Goal: Task Accomplishment & Management: Manage account settings

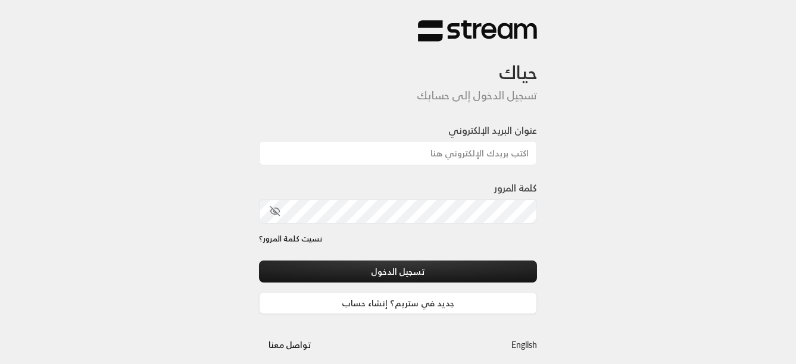
type input "[EMAIL_ADDRESS][DOMAIN_NAME]"
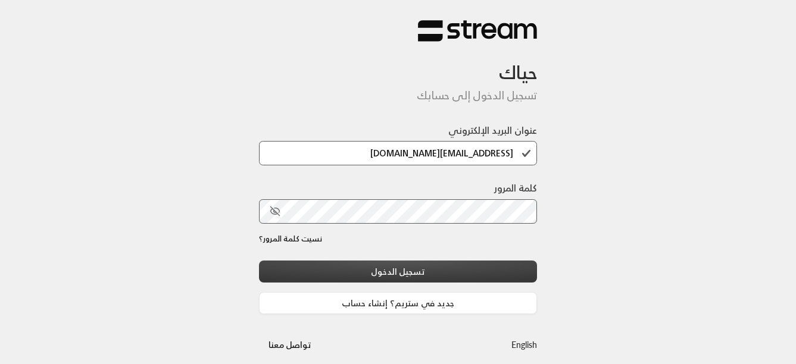
click at [386, 270] on button "تسجيل الدخول" at bounding box center [398, 272] width 279 height 22
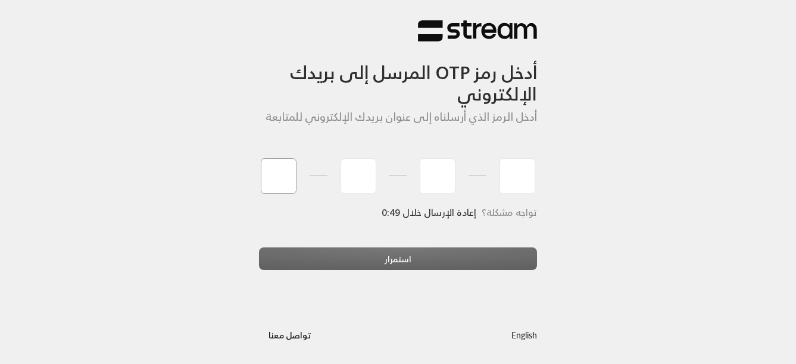
type input "4"
type input "8"
type input "7"
type input "5"
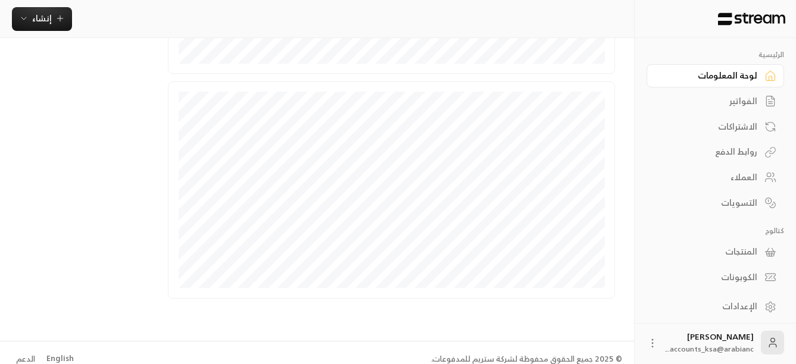
scroll to position [379, 0]
click at [735, 104] on div "الفواتير" at bounding box center [709, 101] width 96 height 12
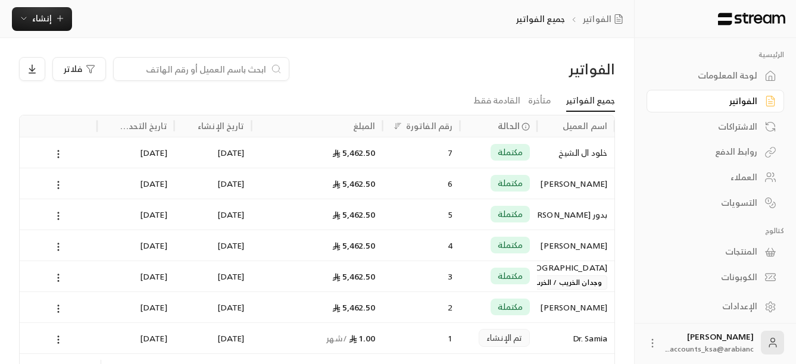
click at [710, 79] on div "لوحة المعلومات" at bounding box center [709, 76] width 96 height 12
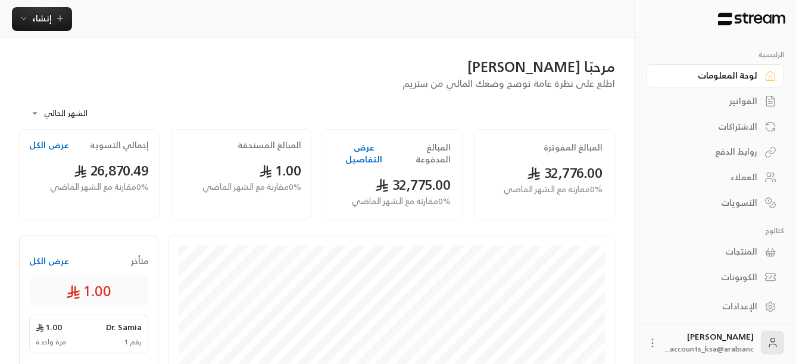
click at [351, 147] on button "عرض التفاصيل" at bounding box center [363, 154] width 57 height 24
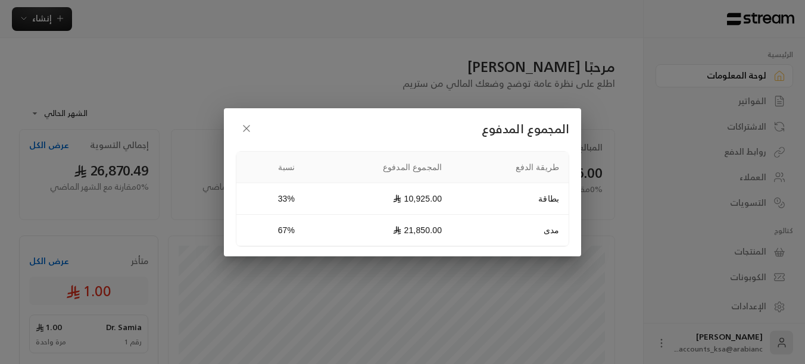
click at [248, 125] on icon "button" at bounding box center [247, 129] width 12 height 12
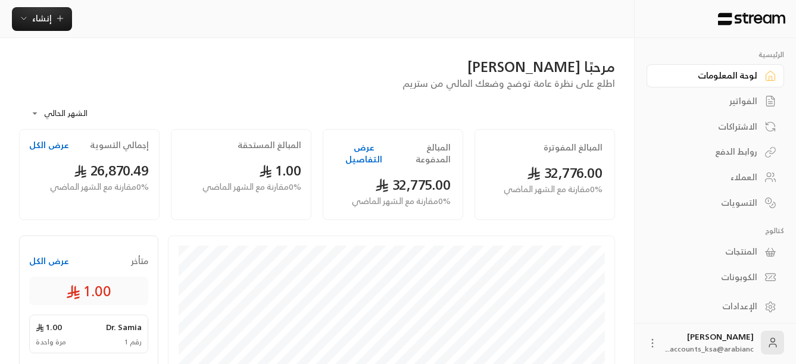
click at [739, 251] on div "المنتجات" at bounding box center [709, 252] width 96 height 12
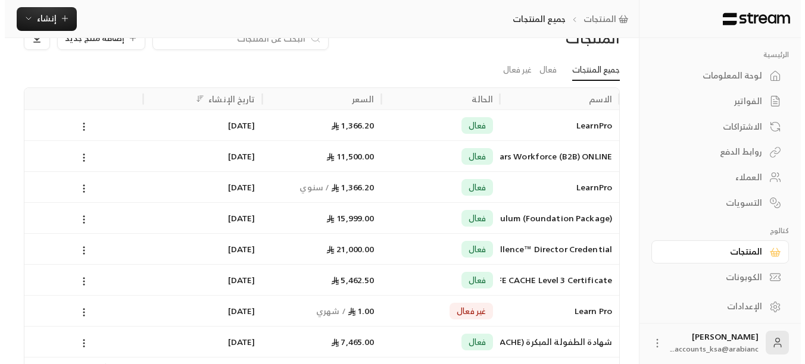
scroll to position [60, 0]
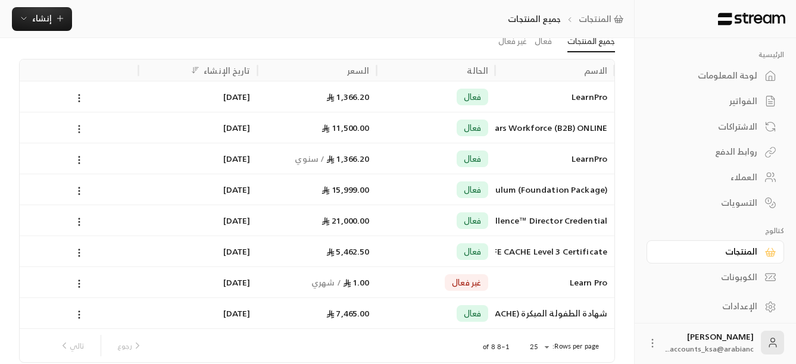
click at [76, 127] on icon at bounding box center [79, 129] width 11 height 11
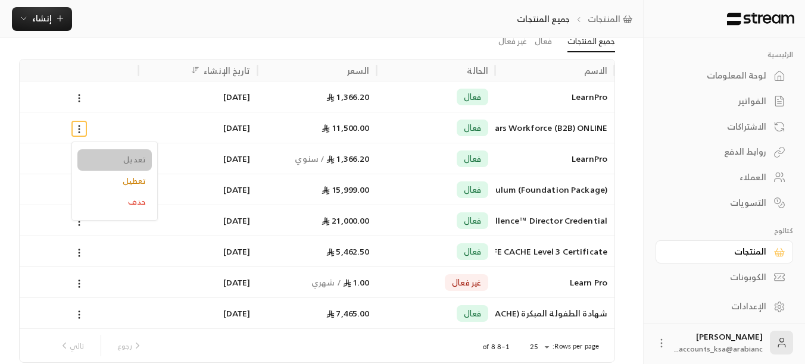
click at [123, 160] on li "تعديل" at bounding box center [114, 159] width 74 height 21
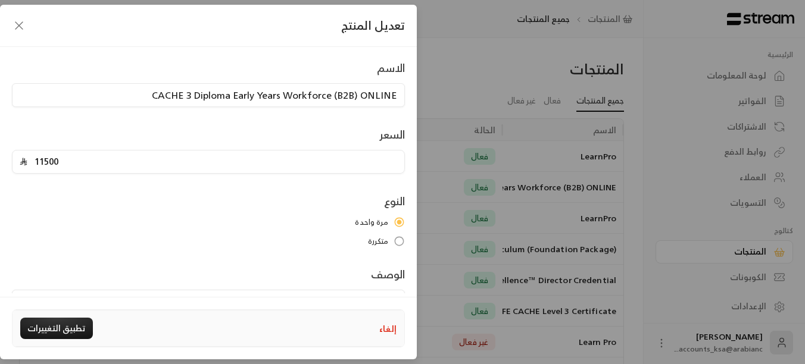
scroll to position [0, 0]
drag, startPoint x: 147, startPoint y: 96, endPoint x: 399, endPoint y: 96, distance: 252.4
click at [399, 96] on input "CACHE 3 Diploma Early Years Workforce (B2B) ONLINE" at bounding box center [208, 97] width 393 height 24
click at [21, 28] on icon "button" at bounding box center [18, 25] width 7 height 7
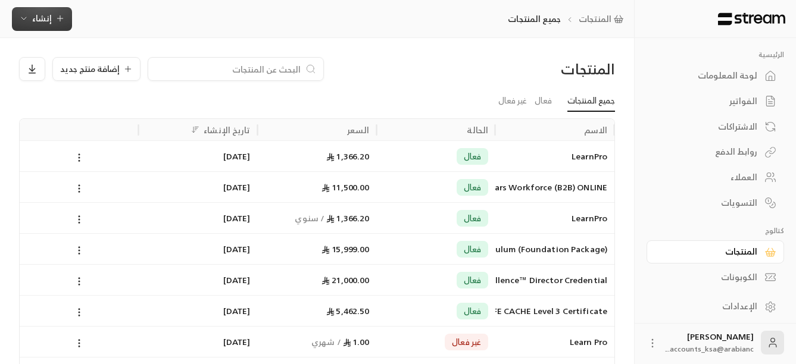
click at [54, 20] on span "إنشاء" at bounding box center [42, 18] width 46 height 15
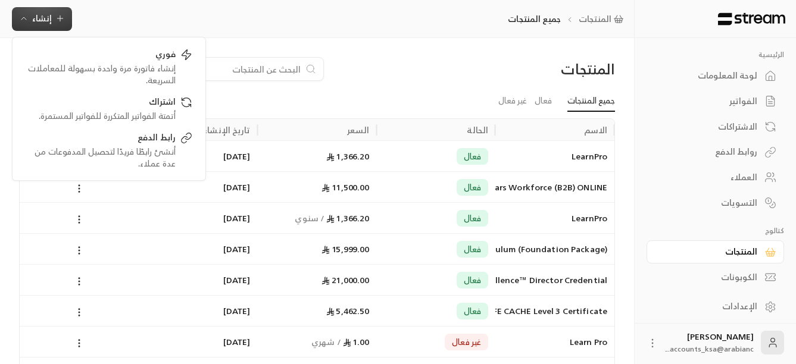
click at [64, 21] on icon "button" at bounding box center [60, 19] width 10 height 10
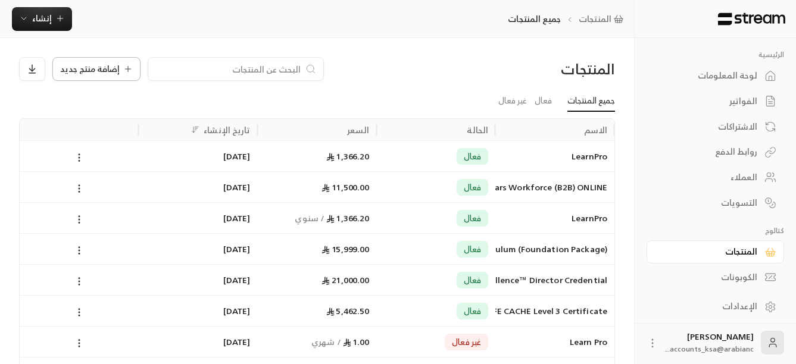
click at [99, 60] on button "إضافة منتج جديد" at bounding box center [96, 69] width 88 height 24
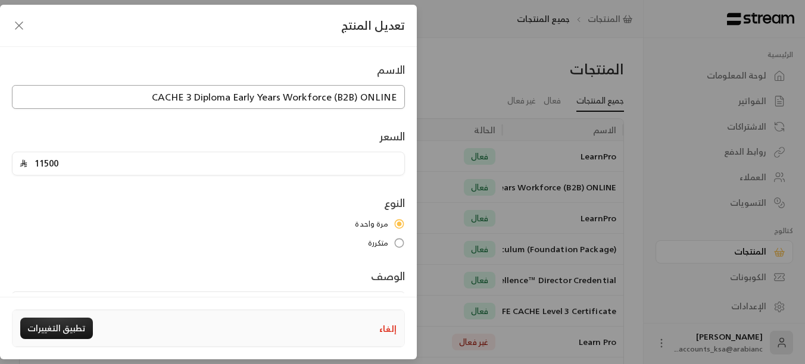
click at [347, 96] on input "CACHE 3 Diploma Early Years Workforce (B2B) ONLINE" at bounding box center [208, 97] width 393 height 24
click at [347, 95] on input "CACHE 3 Diploma Early Years Workforce (B2B) ONLINE" at bounding box center [208, 97] width 393 height 24
type input "CACHE 3 Diploma Early Years Workforce (B2C) ONLINE"
click at [55, 167] on input "11500" at bounding box center [212, 163] width 370 height 23
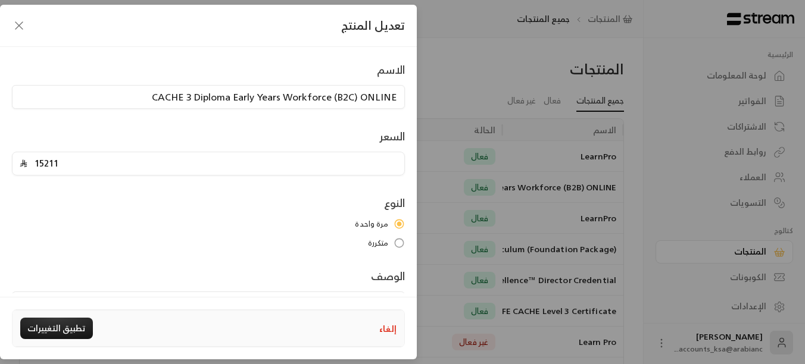
type input "15211"
click at [91, 230] on div "مرة واحدة متكررة" at bounding box center [208, 234] width 393 height 30
click at [68, 324] on button "تطبيق التغييرات" at bounding box center [56, 328] width 73 height 21
type input "0"
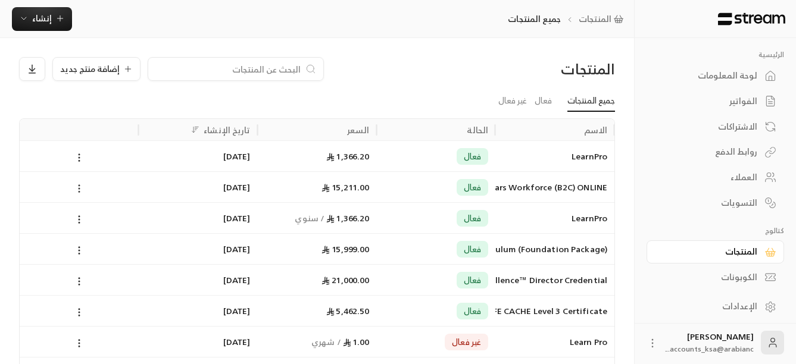
click at [80, 190] on icon at bounding box center [79, 188] width 11 height 11
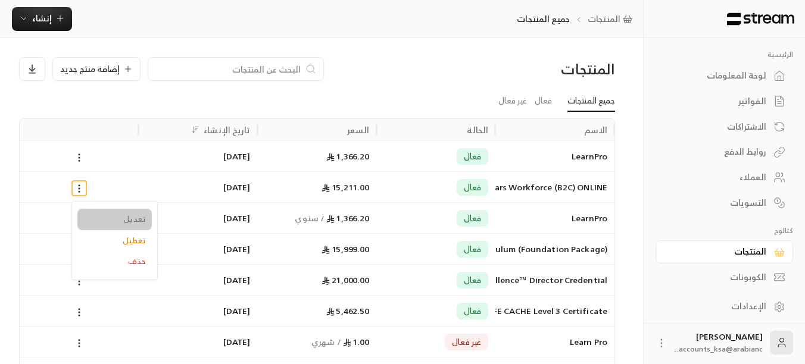
click at [111, 215] on li "تعديل" at bounding box center [114, 219] width 74 height 21
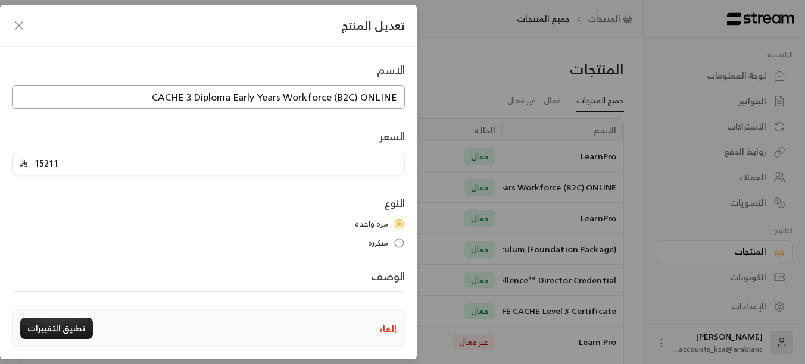
click at [352, 99] on input "CACHE 3 Diploma Early Years Workforce (B2C) ONLINE" at bounding box center [208, 97] width 393 height 24
type input "CACHE 3 Diploma Early Years Workforce (B2B) ONLINE"
click at [51, 164] on input "15211" at bounding box center [212, 163] width 370 height 23
type input "11500"
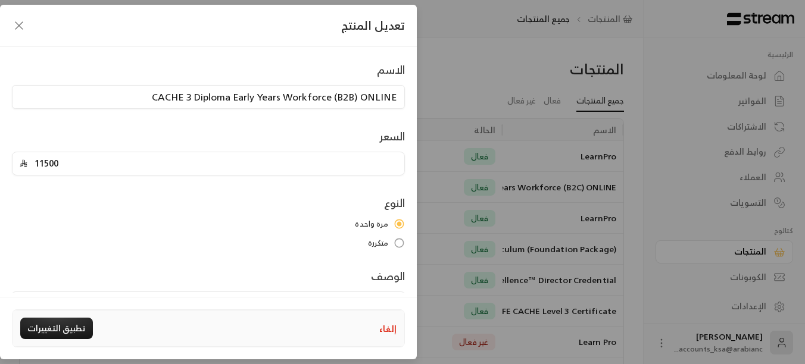
click at [128, 233] on div "مرة واحدة متكررة" at bounding box center [208, 234] width 393 height 30
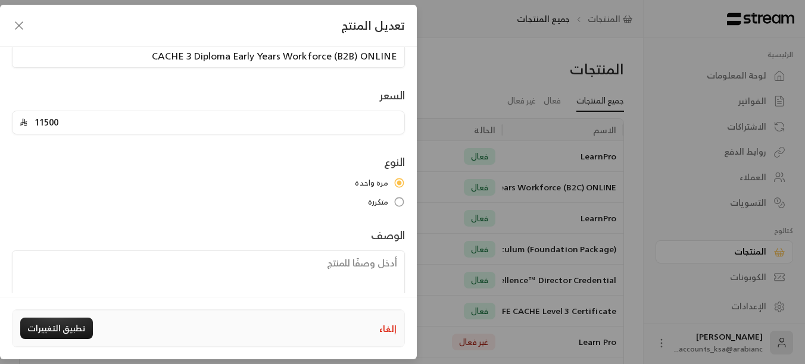
scroll to position [79, 0]
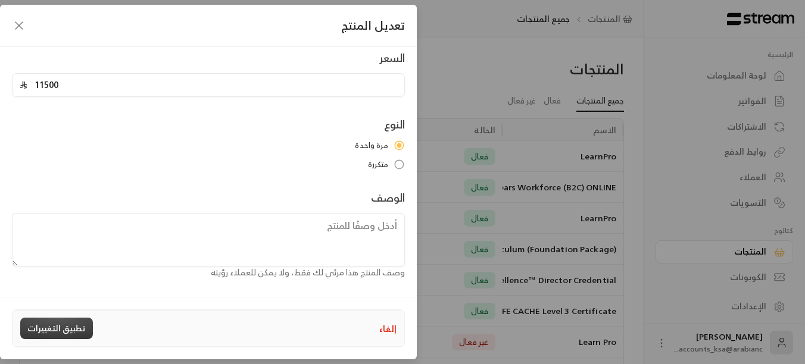
click at [64, 323] on button "تطبيق التغييرات" at bounding box center [56, 328] width 73 height 21
type input "0"
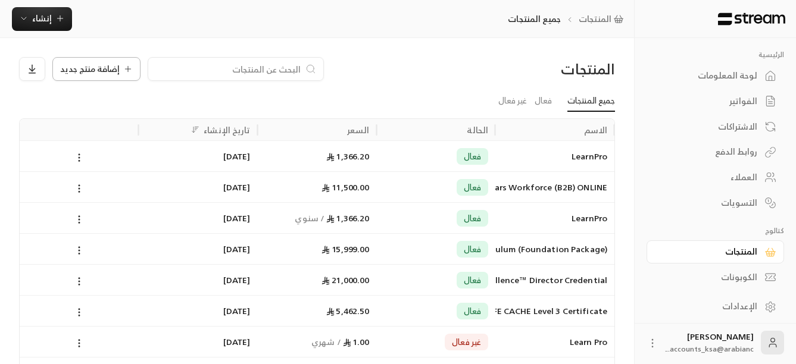
click at [125, 68] on icon at bounding box center [128, 69] width 10 height 10
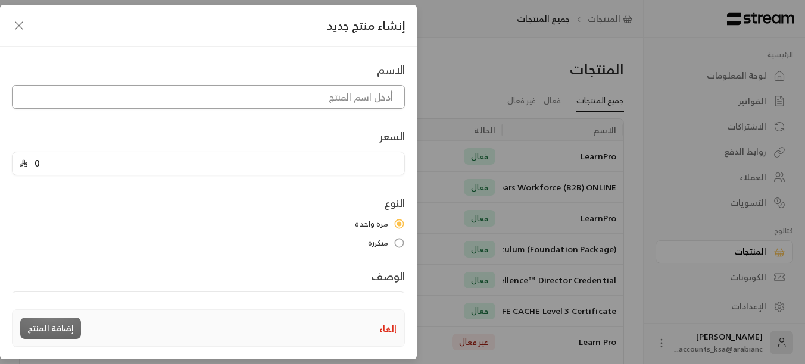
click at [301, 104] on input at bounding box center [208, 97] width 393 height 24
click at [351, 98] on input "CACHE 3 Diploma Early Years Workforce (B2B) ONLINE" at bounding box center [208, 97] width 393 height 24
type input "CACHE 3 Diploma Early Years Workforce (B2C) ONLINE"
drag, startPoint x: 53, startPoint y: 163, endPoint x: 0, endPoint y: 160, distance: 53.0
click at [15, 164] on div "السعر 0" at bounding box center [208, 152] width 405 height 48
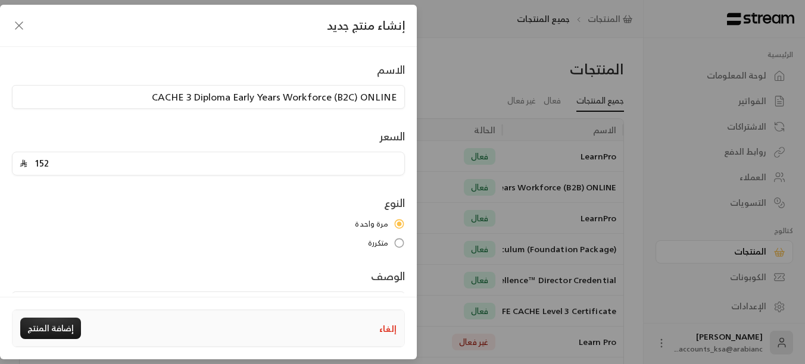
type input "15211"
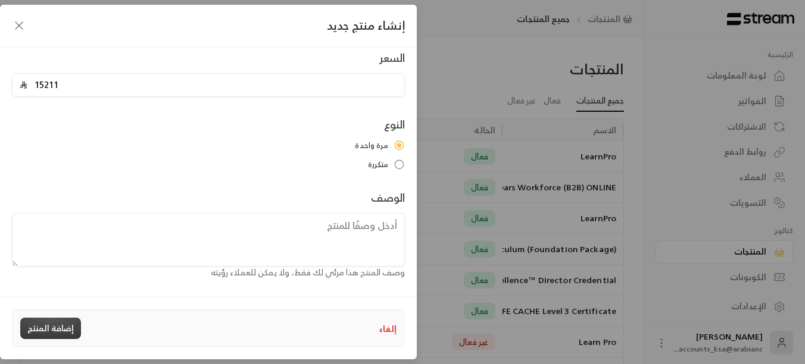
click at [67, 323] on button "إضافة المنتج" at bounding box center [50, 328] width 61 height 21
type input "0"
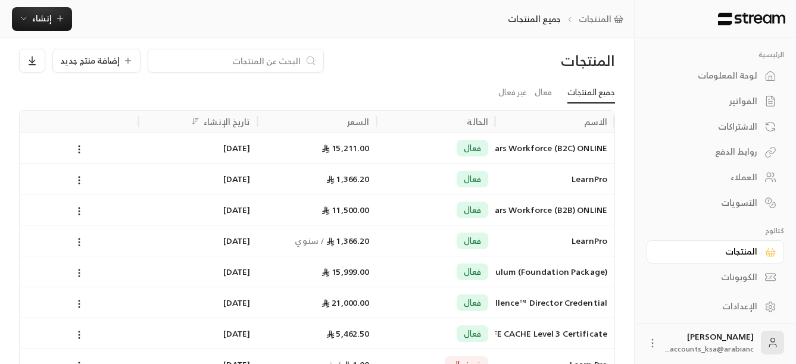
scroll to position [0, 0]
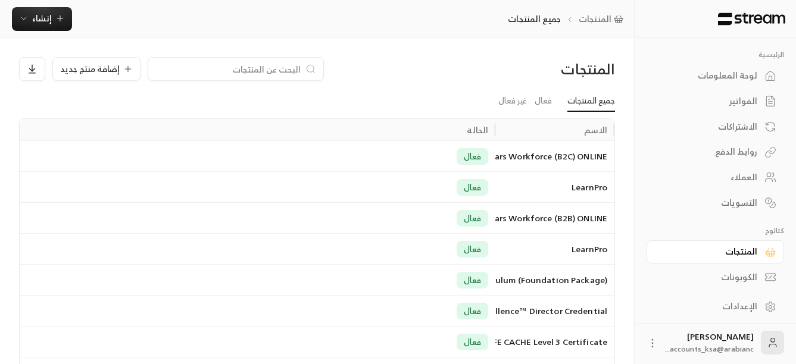
drag, startPoint x: 494, startPoint y: 127, endPoint x: 444, endPoint y: 130, distance: 50.1
click at [445, 130] on div "الحالة" at bounding box center [77, 129] width 835 height 21
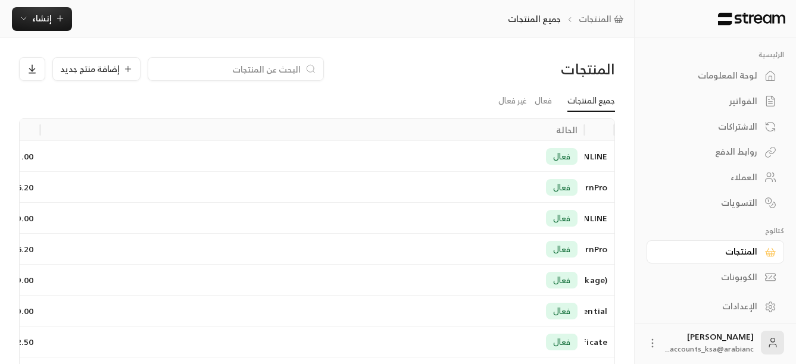
click at [580, 132] on div "الحالة" at bounding box center [312, 129] width 544 height 21
click at [584, 130] on div at bounding box center [585, 129] width 6 height 21
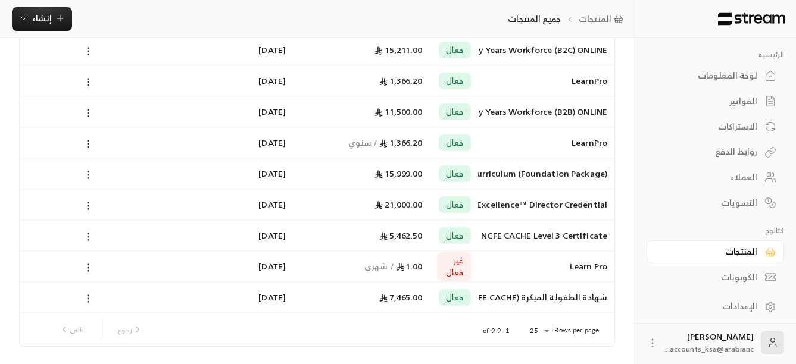
scroll to position [85, 0]
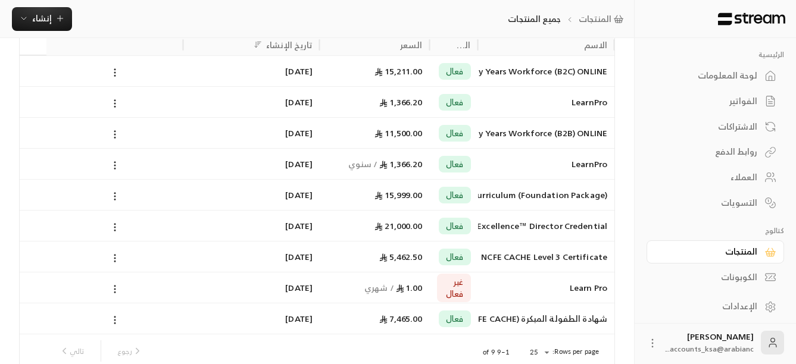
click at [424, 45] on div "السعر" at bounding box center [375, 44] width 110 height 21
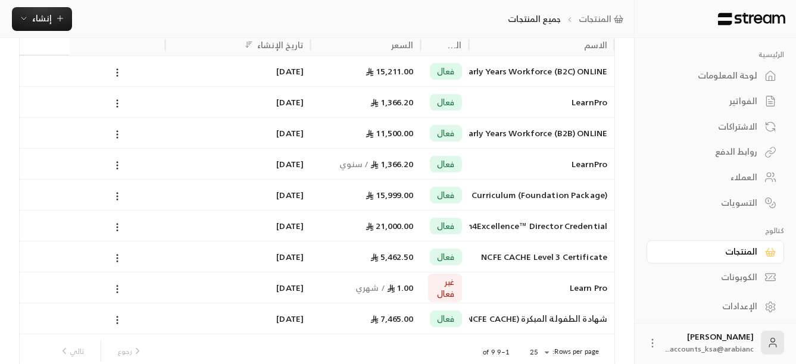
drag, startPoint x: 165, startPoint y: 47, endPoint x: 144, endPoint y: 49, distance: 21.0
click at [144, 49] on div at bounding box center [117, 44] width 96 height 21
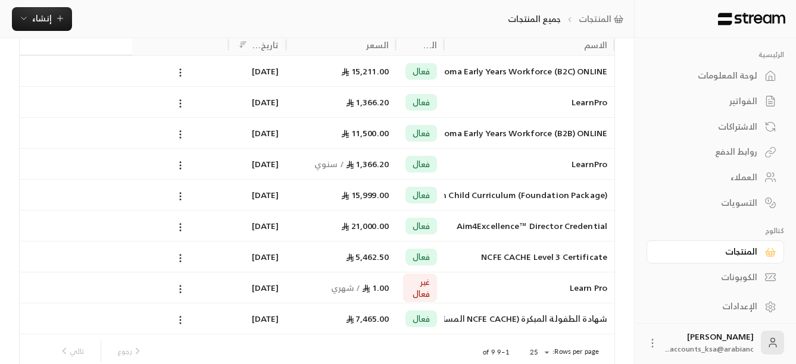
drag, startPoint x: 288, startPoint y: 47, endPoint x: 276, endPoint y: 47, distance: 11.9
click at [276, 47] on div "تاريخ الإنشاء" at bounding box center [258, 44] width 58 height 21
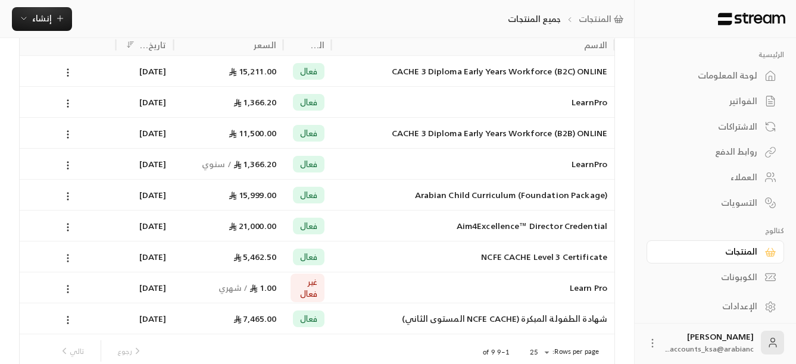
click at [67, 255] on icon at bounding box center [68, 258] width 11 height 11
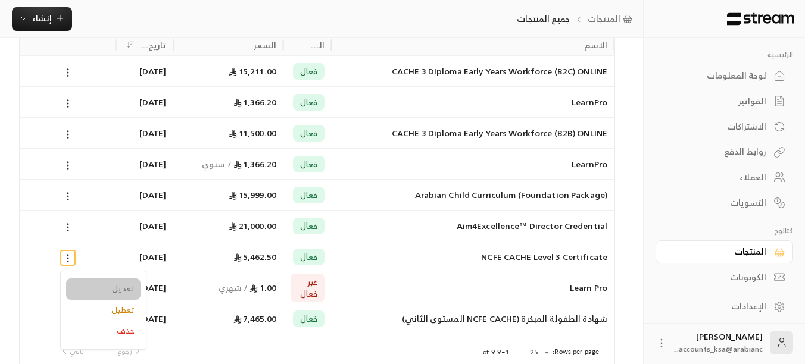
click at [100, 286] on li "تعديل" at bounding box center [103, 289] width 74 height 21
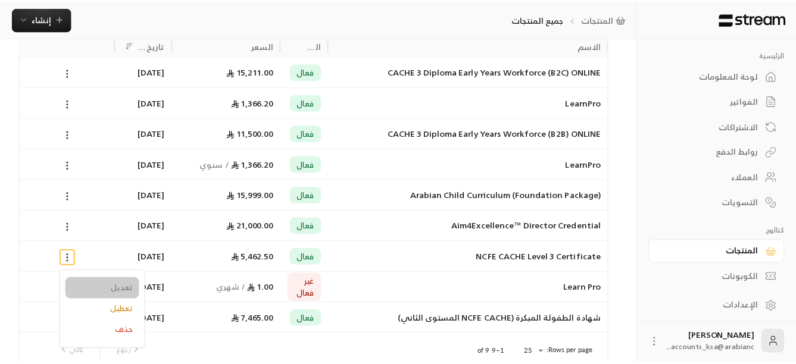
scroll to position [0, 0]
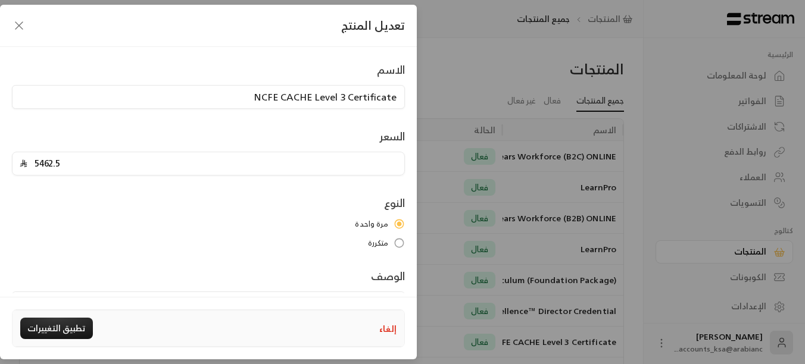
click at [20, 20] on icon "button" at bounding box center [19, 25] width 14 height 14
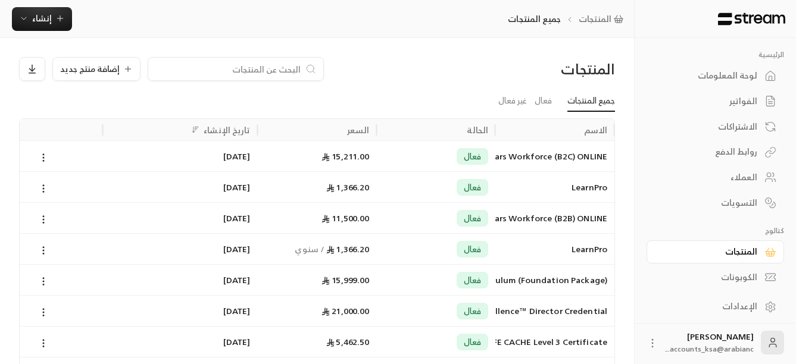
drag, startPoint x: 258, startPoint y: 129, endPoint x: 264, endPoint y: 129, distance: 6.5
click at [264, 129] on div "الاسم الحالة السعر تاريخ الإنشاء" at bounding box center [299, 129] width 630 height 21
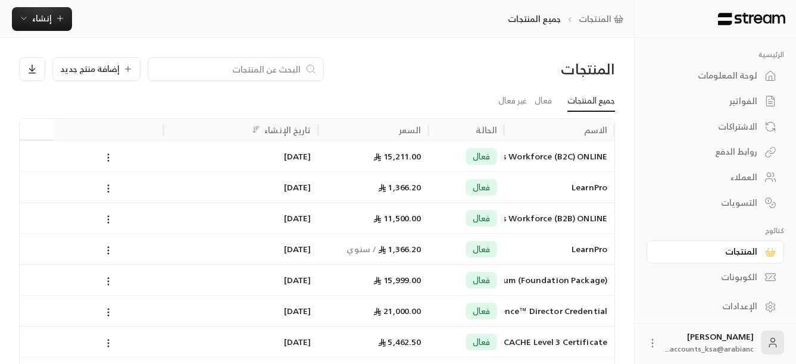
drag, startPoint x: 501, startPoint y: 130, endPoint x: 495, endPoint y: 130, distance: 6.5
click at [495, 130] on div "الحالة" at bounding box center [466, 129] width 76 height 21
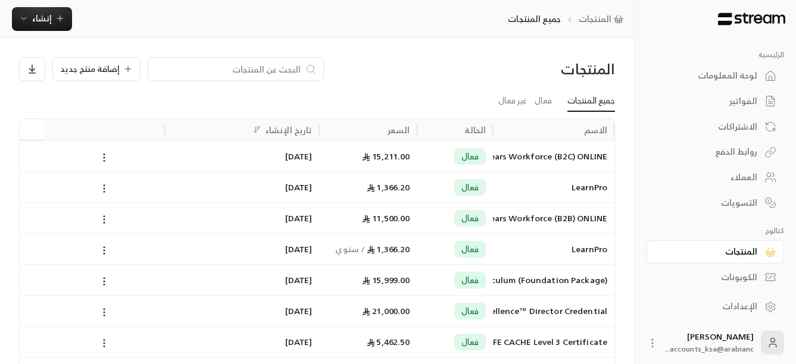
drag, startPoint x: 418, startPoint y: 130, endPoint x: 427, endPoint y: 135, distance: 10.4
click at [427, 135] on div "الاسم الحالة السعر تاريخ الإنشاء" at bounding box center [299, 129] width 630 height 21
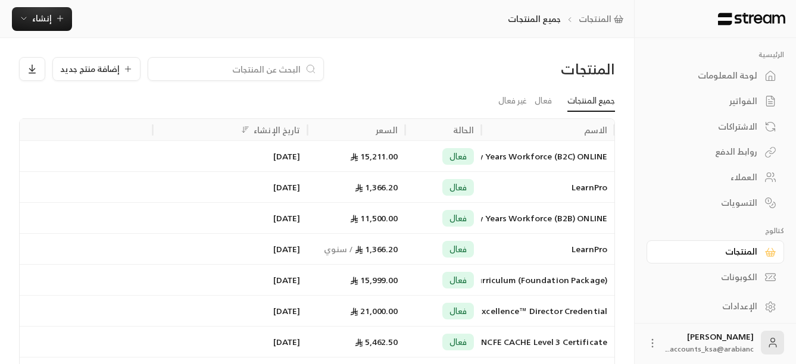
drag, startPoint x: 152, startPoint y: 130, endPoint x: 182, endPoint y: 130, distance: 29.8
click at [182, 130] on div "الاسم الحالة السعر تاريخ الإنشاء" at bounding box center [155, 129] width 917 height 21
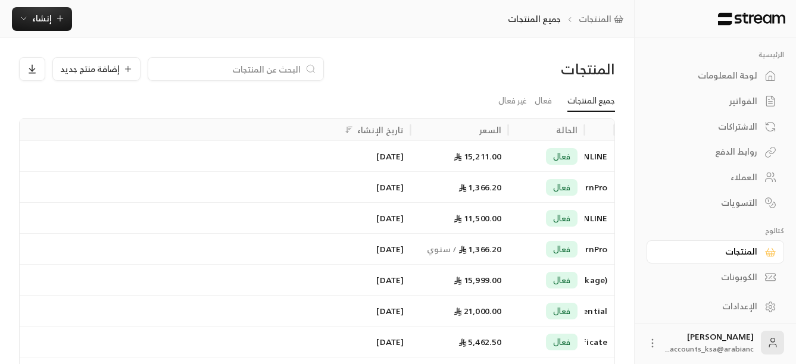
click at [413, 136] on div at bounding box center [411, 129] width 6 height 21
drag, startPoint x: 510, startPoint y: 129, endPoint x: 519, endPoint y: 132, distance: 9.4
click at [519, 132] on div "الاسم الحالة السعر تاريخ الإنشاء" at bounding box center [249, 129] width 732 height 21
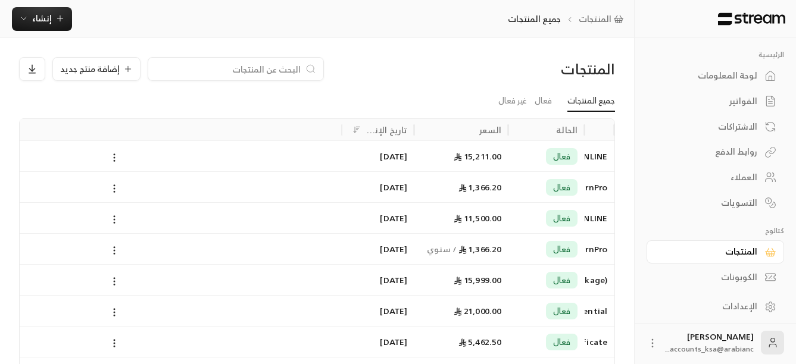
click at [776, 307] on icon at bounding box center [770, 307] width 12 height 12
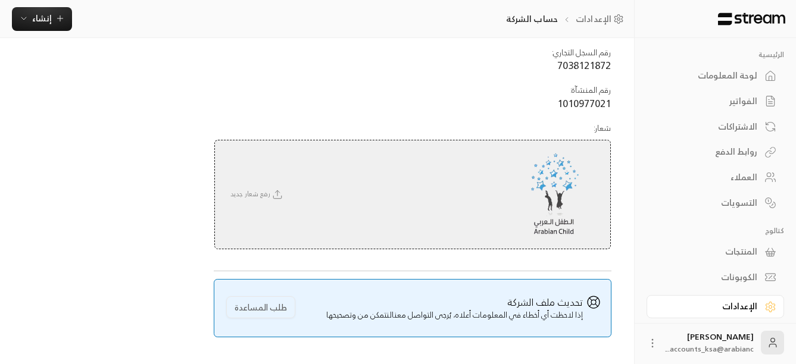
scroll to position [184, 0]
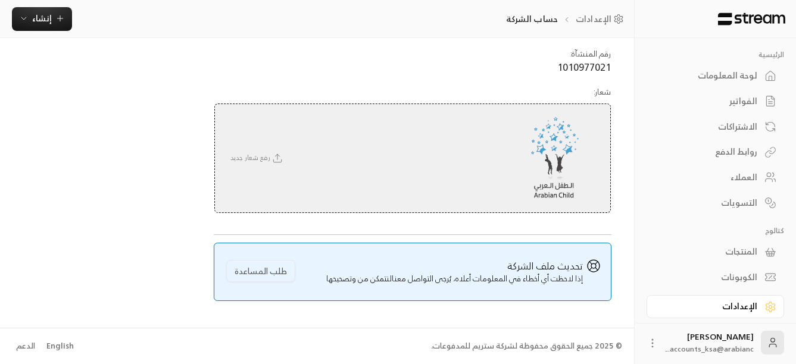
click at [54, 349] on div "English" at bounding box center [59, 347] width 27 height 12
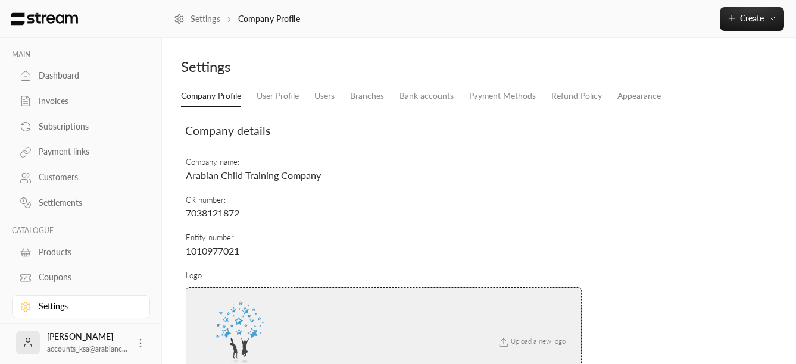
click at [65, 257] on div "Products" at bounding box center [87, 252] width 96 height 12
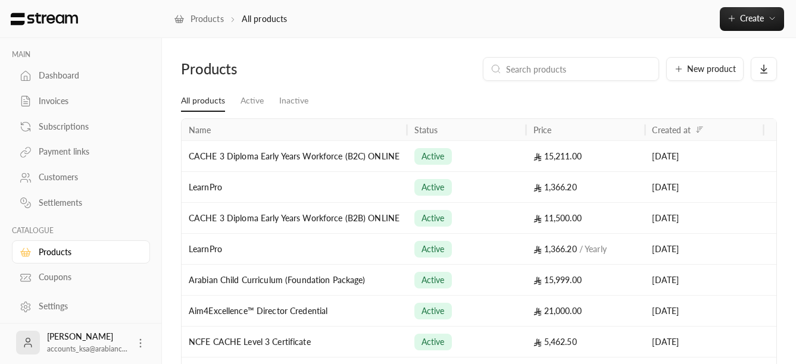
drag, startPoint x: 302, startPoint y: 135, endPoint x: 408, endPoint y: 136, distance: 106.6
click at [408, 136] on div at bounding box center [407, 129] width 6 height 21
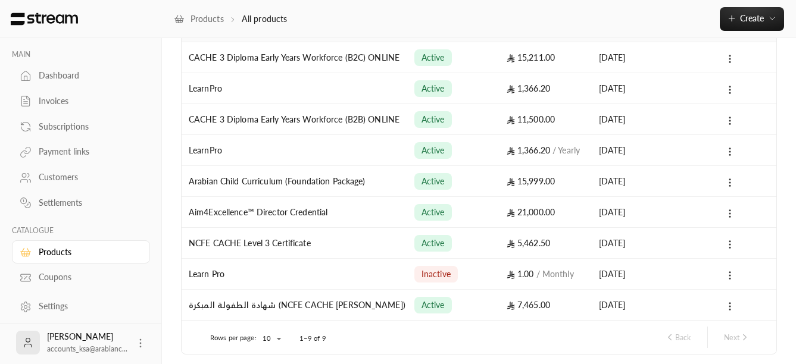
scroll to position [119, 0]
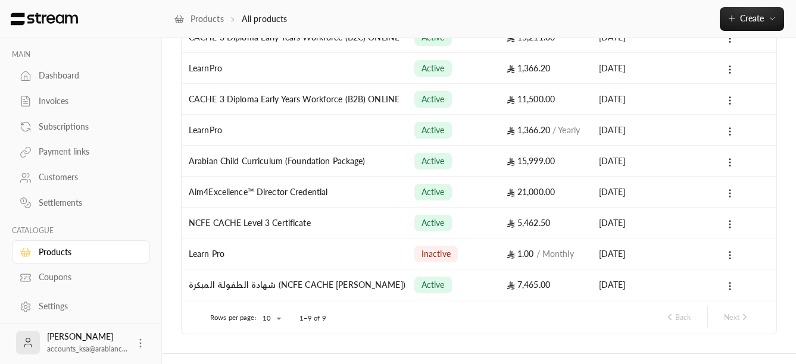
click at [60, 198] on div "Settlements" at bounding box center [87, 203] width 96 height 12
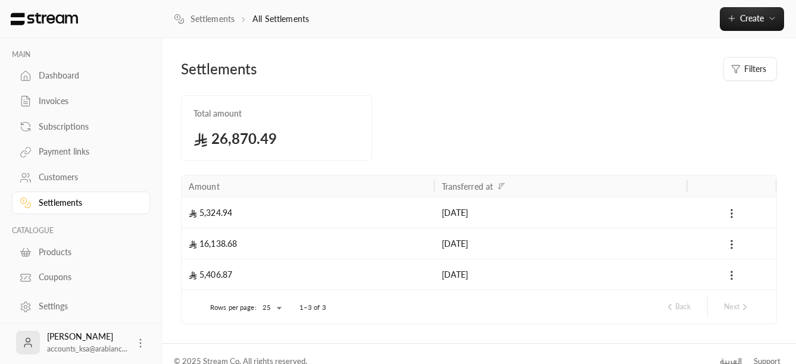
scroll to position [15, 0]
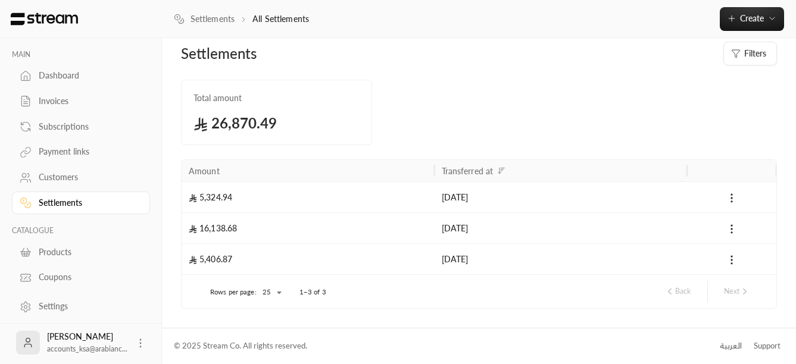
click at [74, 154] on div "Payment links" at bounding box center [87, 152] width 96 height 12
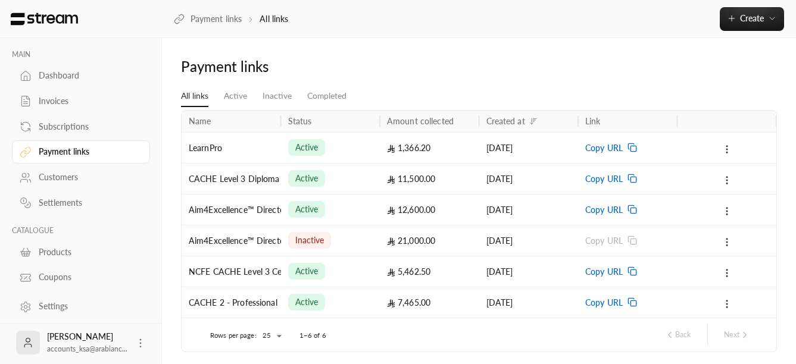
scroll to position [43, 0]
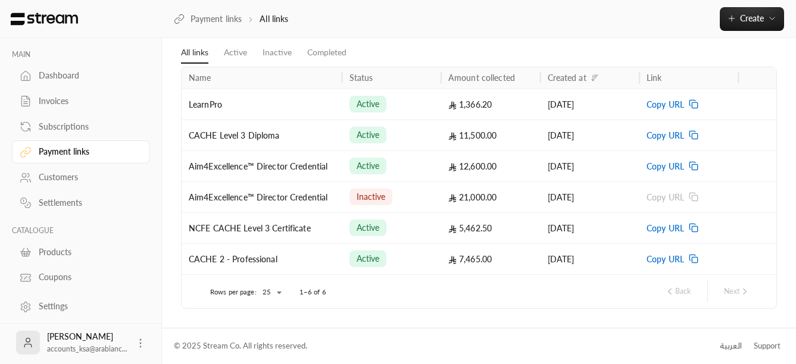
drag, startPoint x: 283, startPoint y: 79, endPoint x: 344, endPoint y: 88, distance: 62.0
click at [344, 88] on div at bounding box center [342, 77] width 6 height 21
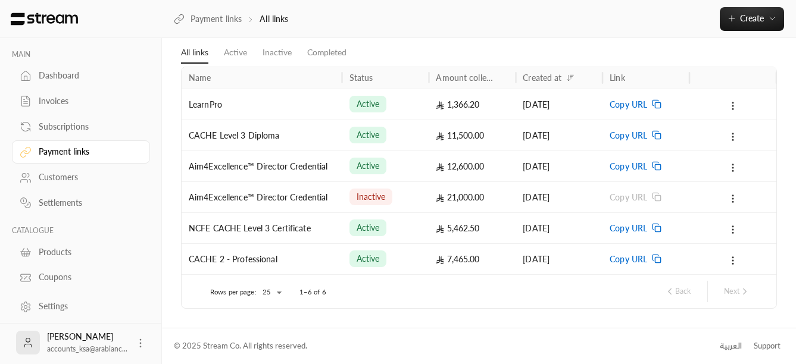
click at [49, 123] on div "Subscriptions" at bounding box center [87, 127] width 96 height 12
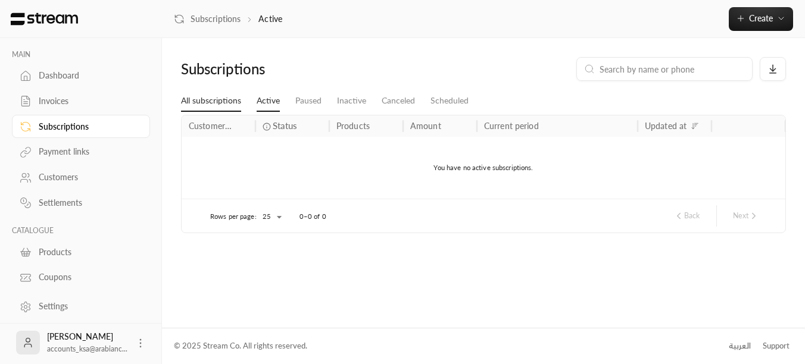
click at [208, 99] on link "All subscriptions" at bounding box center [211, 100] width 60 height 21
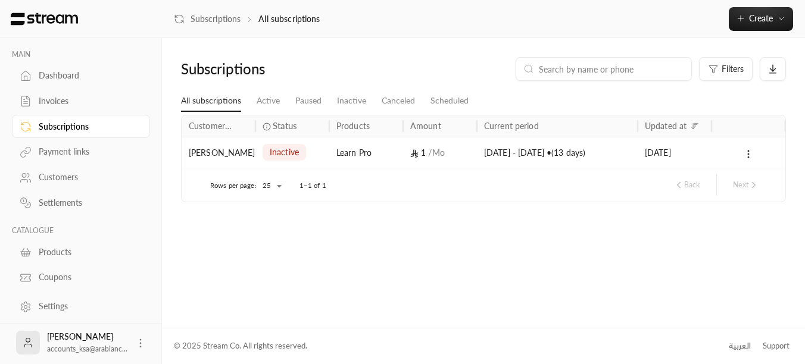
click at [77, 65] on link "Dashboard" at bounding box center [81, 75] width 138 height 23
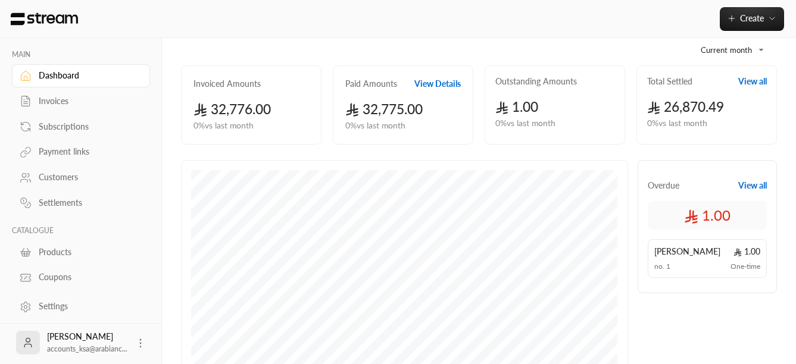
scroll to position [82, 0]
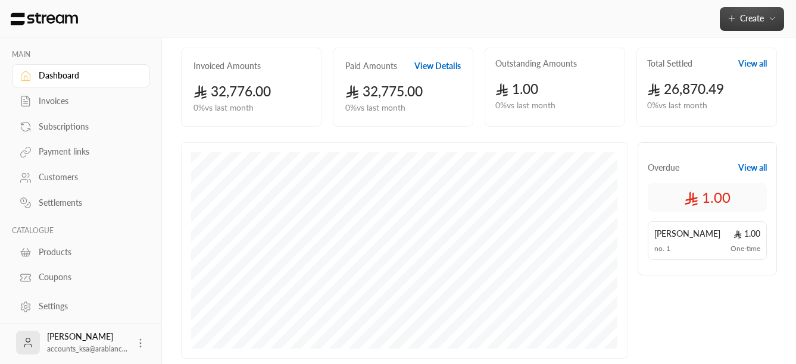
click at [730, 19] on icon "button" at bounding box center [732, 19] width 10 height 10
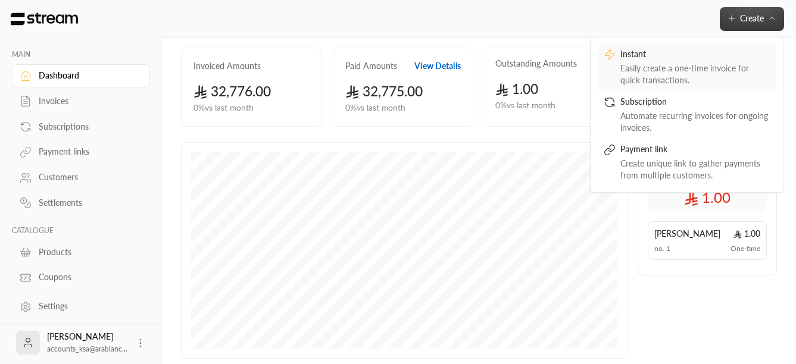
click at [686, 79] on div "Easily create a one-time invoice for quick transactions." at bounding box center [695, 75] width 150 height 24
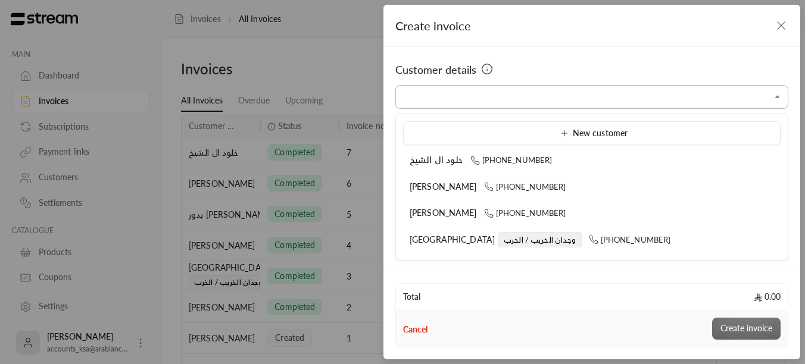
click at [505, 98] on input "Select customer" at bounding box center [591, 97] width 393 height 21
click at [436, 188] on span "Dr. Samia" at bounding box center [443, 187] width 67 height 10
type input "**********"
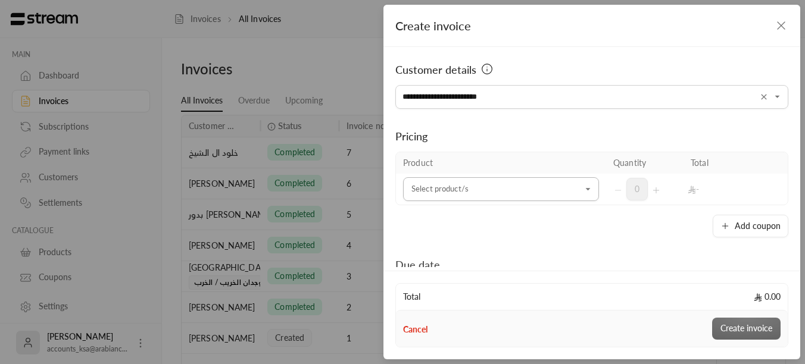
click at [585, 194] on icon "Open" at bounding box center [588, 189] width 12 height 12
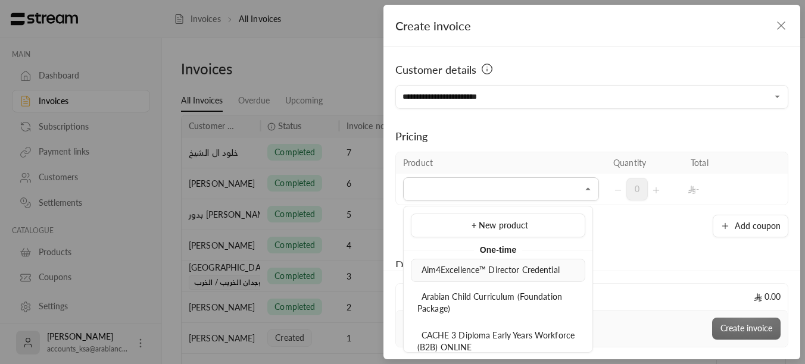
scroll to position [60, 0]
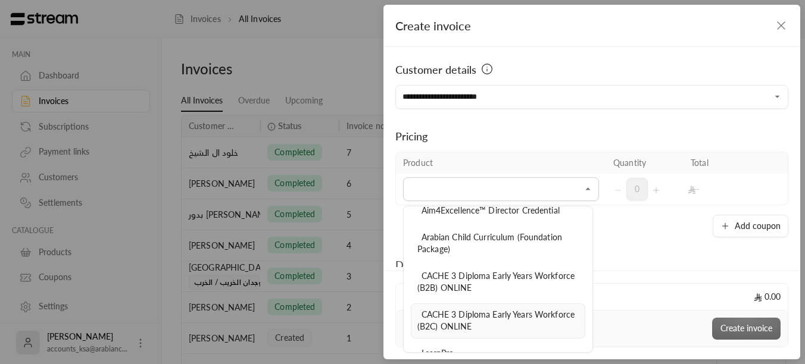
click at [519, 314] on span "CACHE 3 Diploma Early Years Workforce (B2C) ONLINE" at bounding box center [495, 321] width 157 height 23
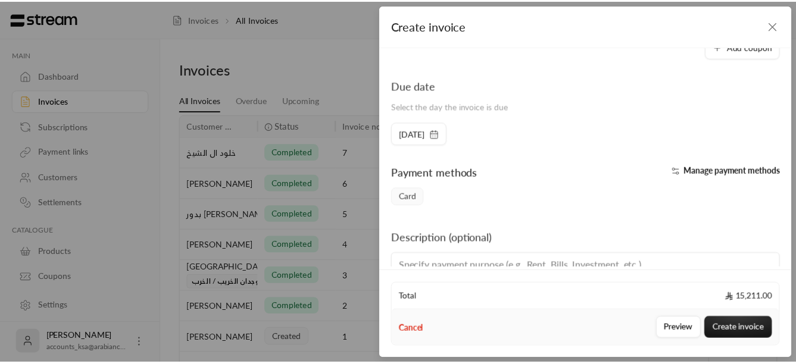
scroll to position [277, 0]
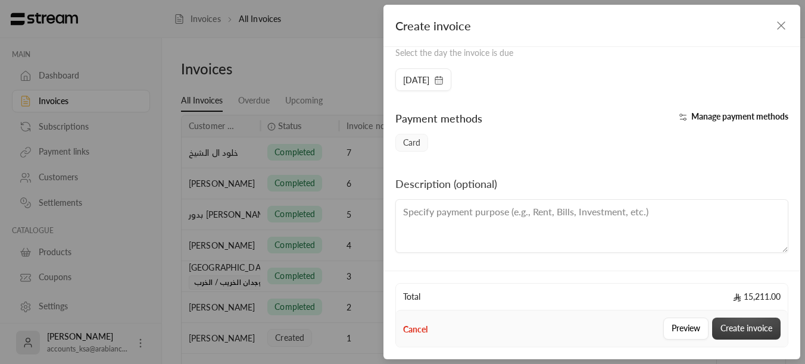
click at [733, 328] on button "Create invoice" at bounding box center [746, 329] width 68 height 22
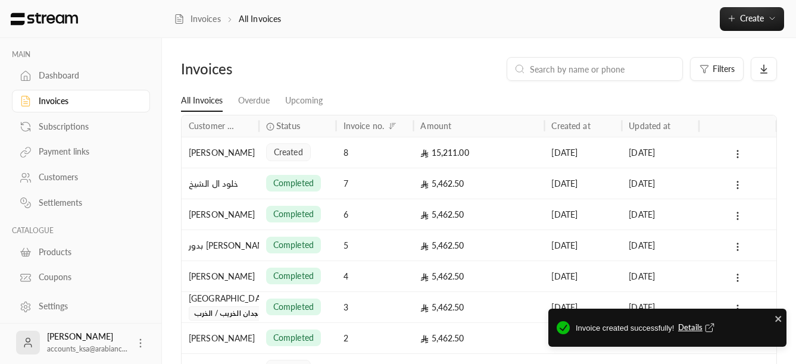
click at [686, 326] on span "Details" at bounding box center [697, 328] width 39 height 12
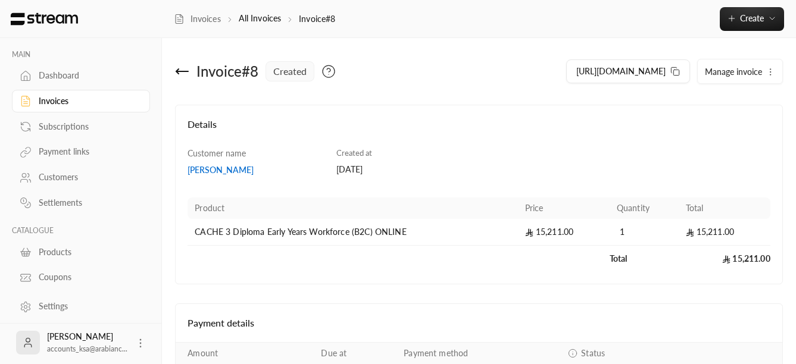
click at [738, 74] on span "Manage invoice" at bounding box center [733, 72] width 57 height 10
click at [595, 121] on h4 "Details" at bounding box center [479, 130] width 583 height 26
click at [177, 72] on icon at bounding box center [182, 71] width 14 height 14
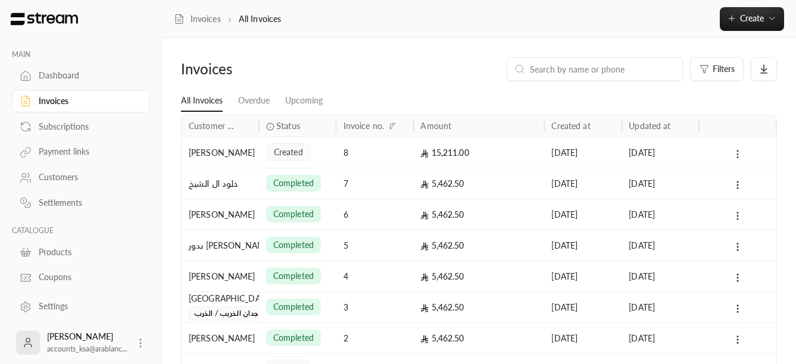
click at [736, 154] on icon at bounding box center [737, 154] width 11 height 11
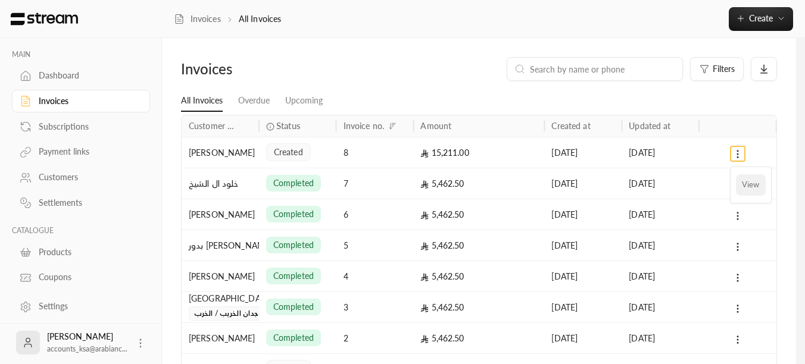
click at [750, 187] on li "View" at bounding box center [751, 184] width 30 height 21
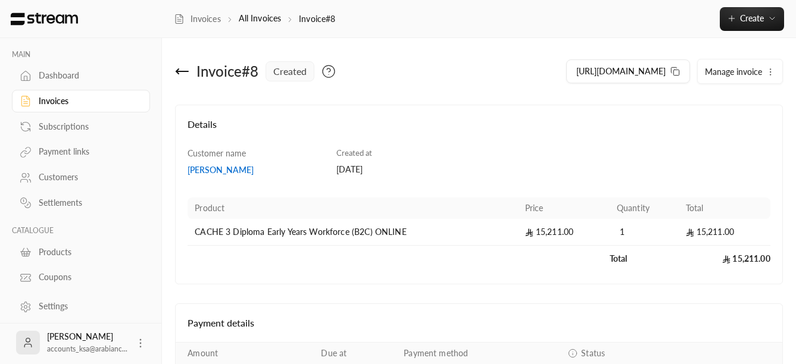
click at [766, 73] on icon "button" at bounding box center [771, 72] width 10 height 10
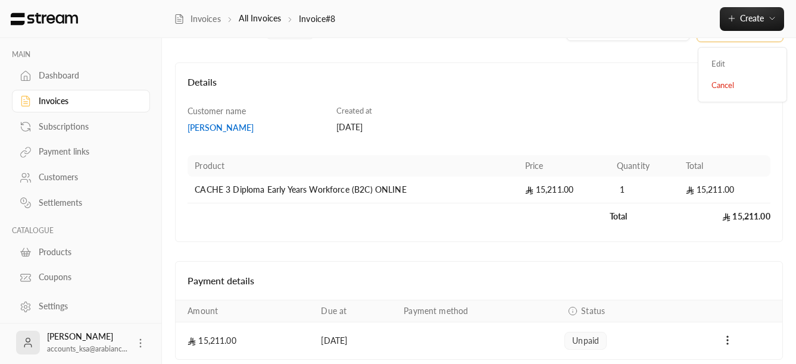
scroll to position [93, 0]
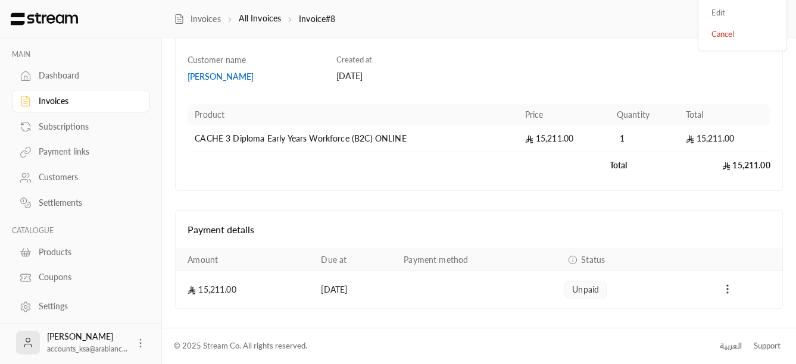
click at [731, 289] on icon "Payments" at bounding box center [728, 289] width 12 height 12
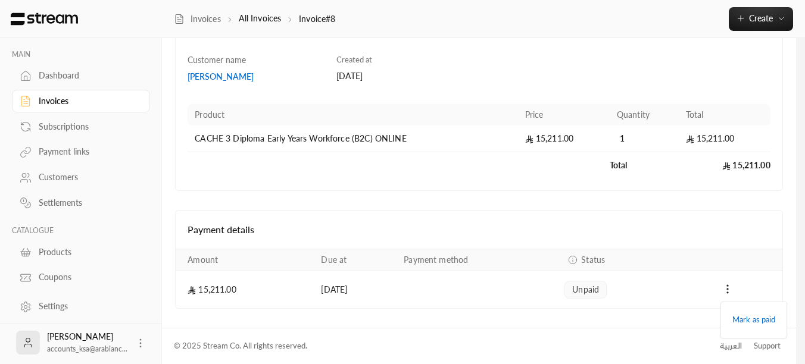
click at [382, 172] on div at bounding box center [402, 182] width 805 height 364
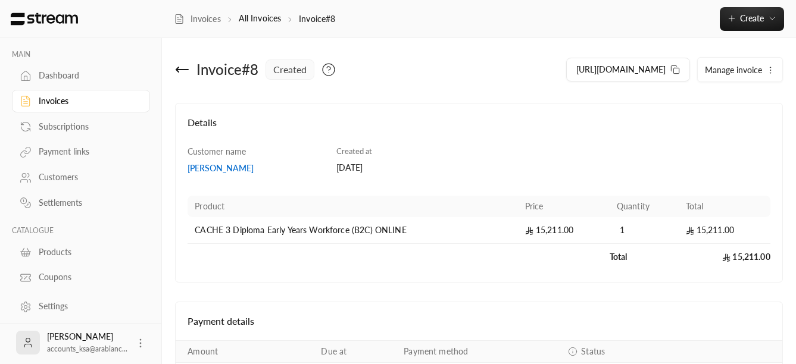
scroll to position [0, 0]
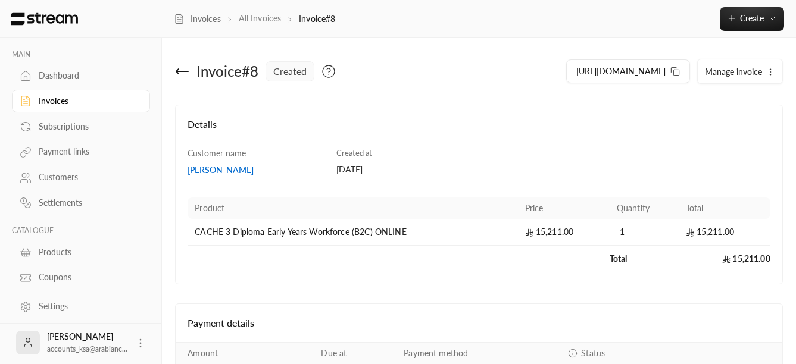
click at [260, 16] on link "All Invoices" at bounding box center [260, 18] width 42 height 10
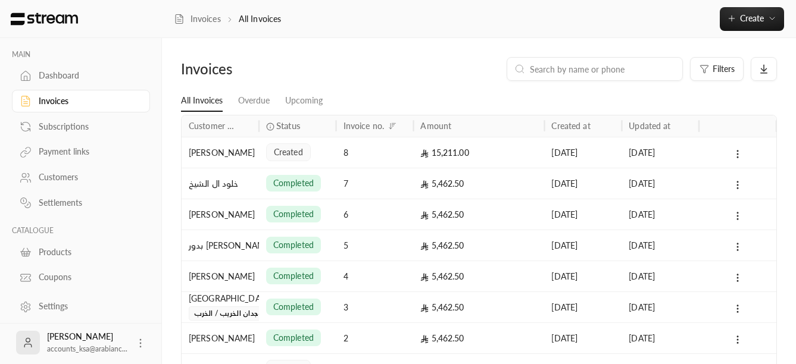
click at [738, 192] on div at bounding box center [737, 183] width 63 height 30
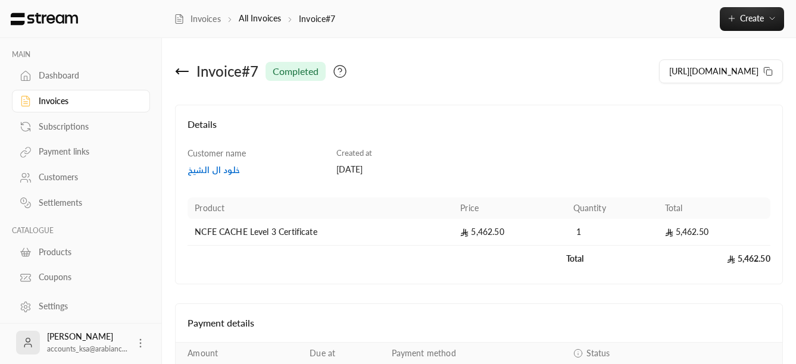
click at [56, 173] on div "Customers" at bounding box center [87, 177] width 96 height 12
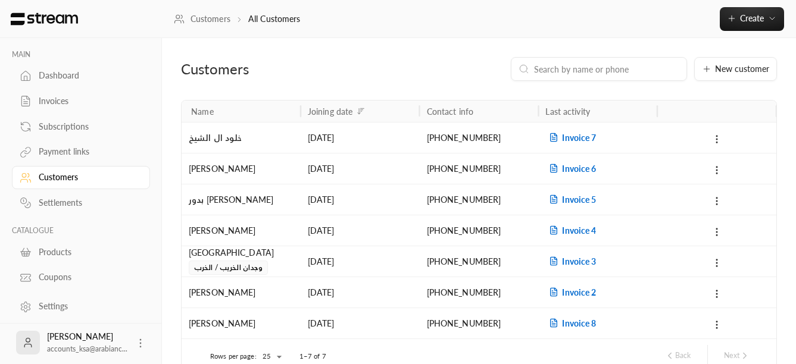
scroll to position [64, 0]
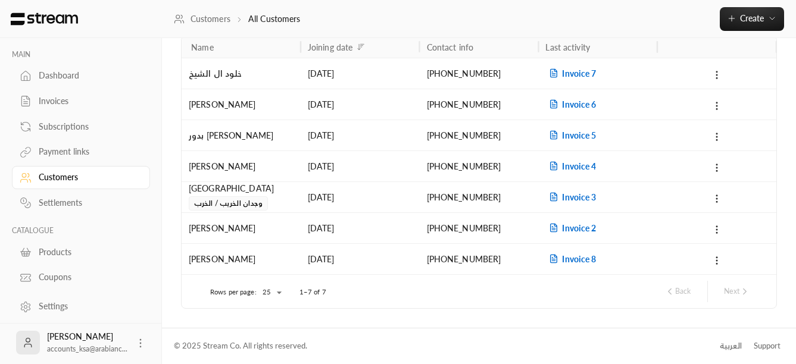
click at [591, 259] on span "Invoice 8" at bounding box center [570, 259] width 51 height 10
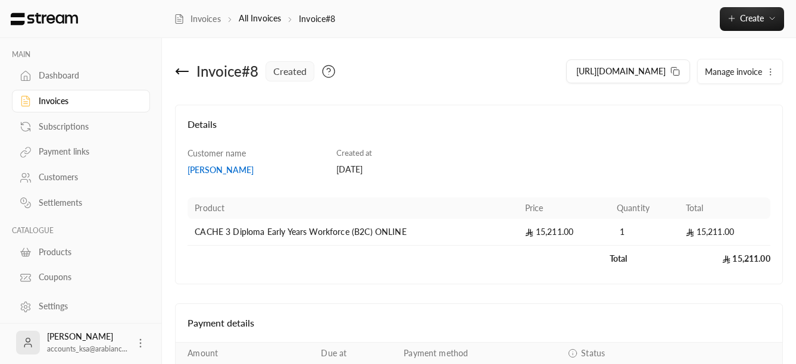
click at [772, 65] on button "Manage invoice" at bounding box center [740, 72] width 85 height 24
click at [753, 67] on span "Manage invoice" at bounding box center [733, 72] width 57 height 10
click at [755, 74] on span "Manage invoice" at bounding box center [733, 72] width 57 height 10
click at [717, 101] on link "Edit" at bounding box center [743, 106] width 74 height 21
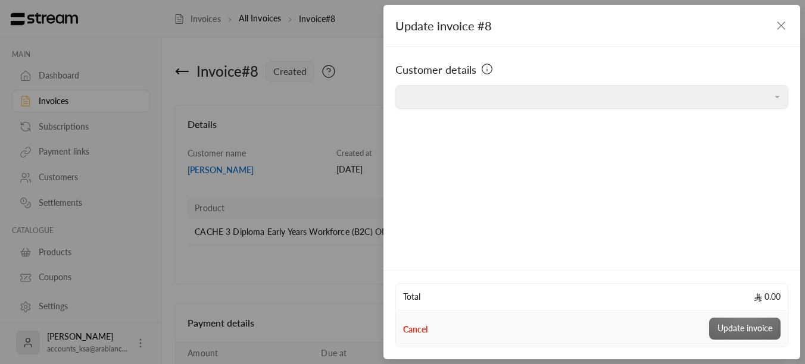
click at [782, 21] on icon "button" at bounding box center [781, 25] width 14 height 14
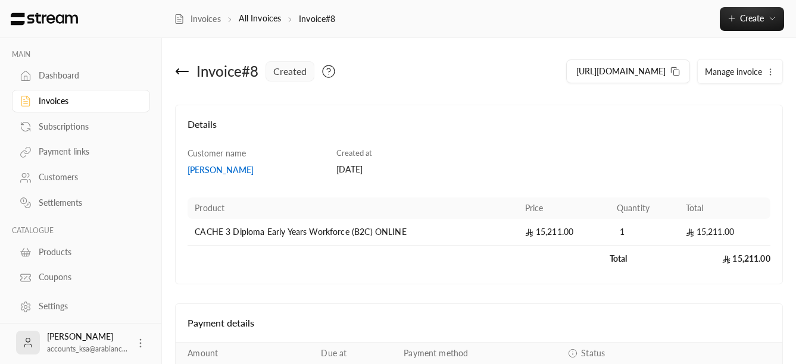
scroll to position [93, 0]
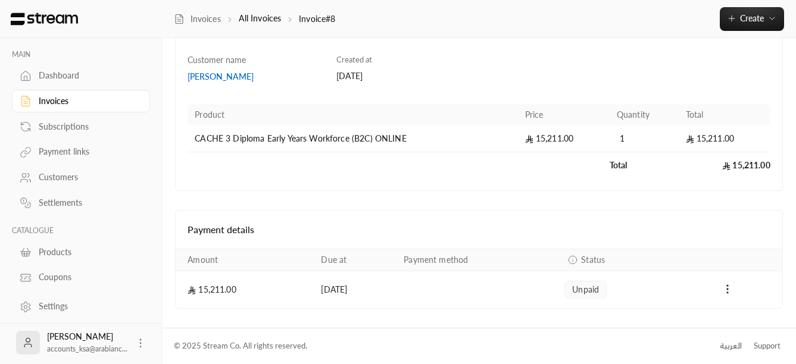
click at [263, 166] on td "Products" at bounding box center [399, 165] width 422 height 26
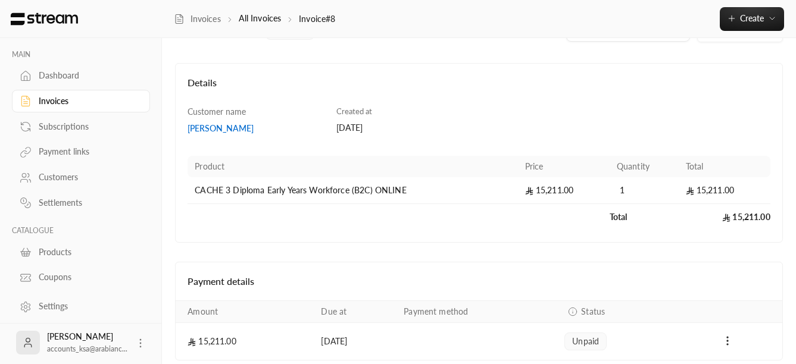
scroll to position [0, 0]
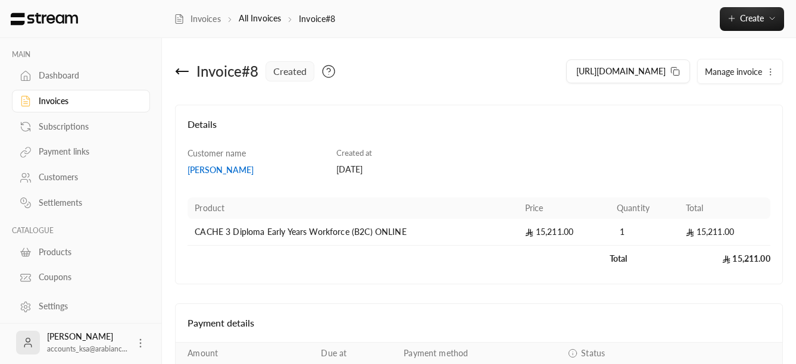
click at [182, 75] on icon at bounding box center [182, 71] width 14 height 14
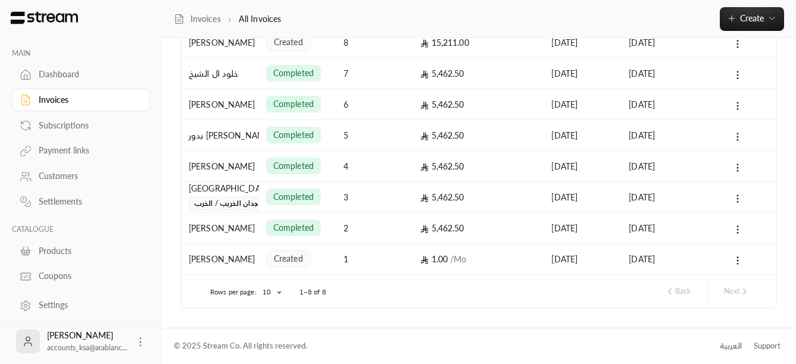
scroll to position [2, 0]
click at [51, 298] on div "Settings" at bounding box center [87, 304] width 96 height 12
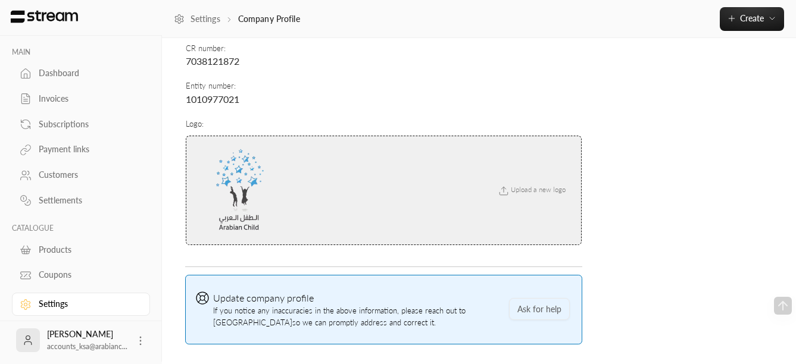
scroll to position [195, 0]
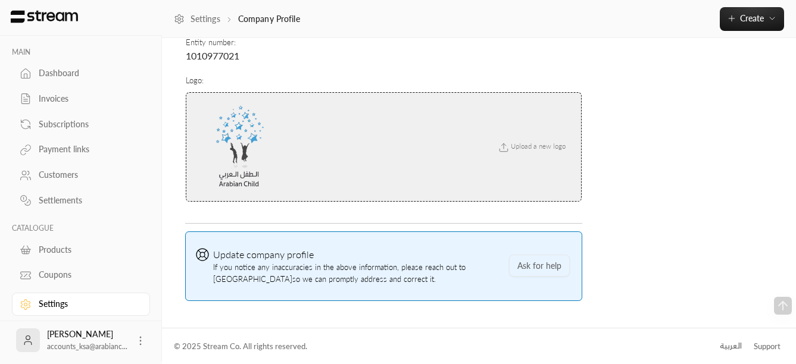
click at [729, 346] on div "العربية" at bounding box center [731, 347] width 22 height 12
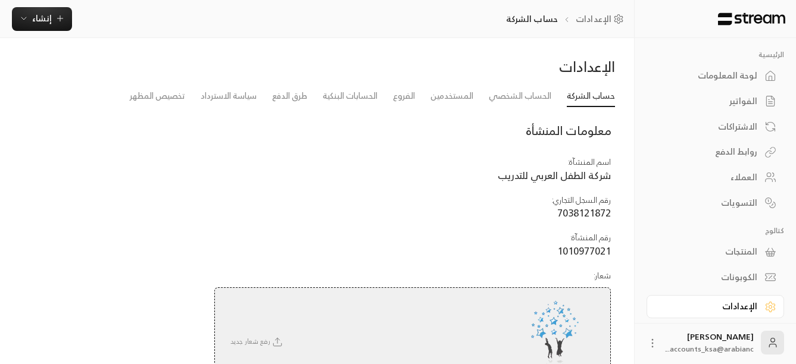
click at [745, 97] on div "الفواتير" at bounding box center [709, 101] width 96 height 12
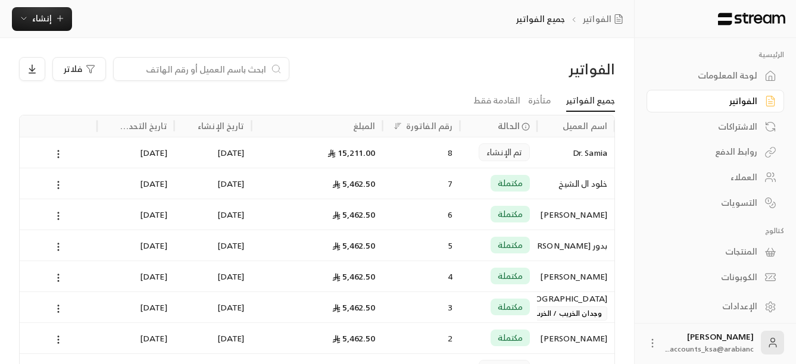
click at [510, 150] on span "تم الإنشاء" at bounding box center [504, 152] width 36 height 12
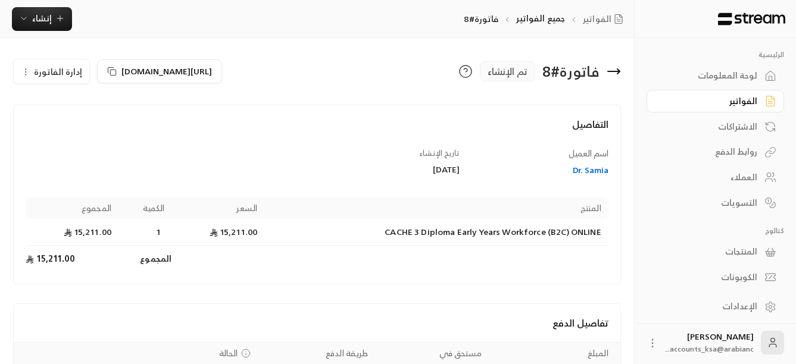
scroll to position [93, 0]
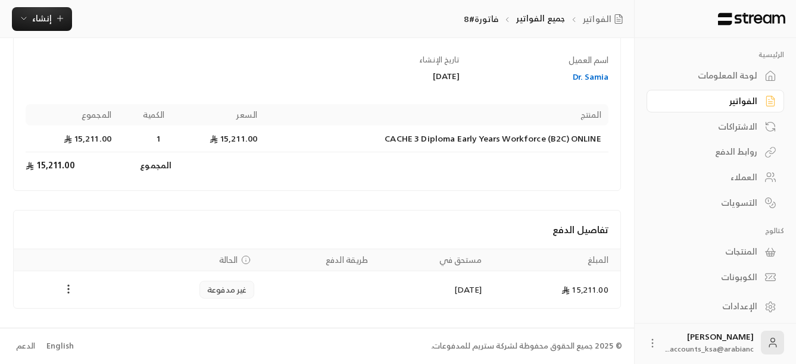
click at [67, 291] on icon "Payments" at bounding box center [69, 289] width 12 height 12
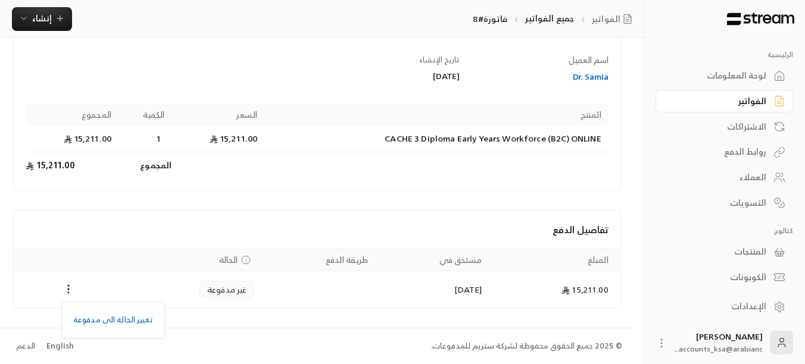
click at [129, 191] on div at bounding box center [402, 182] width 805 height 364
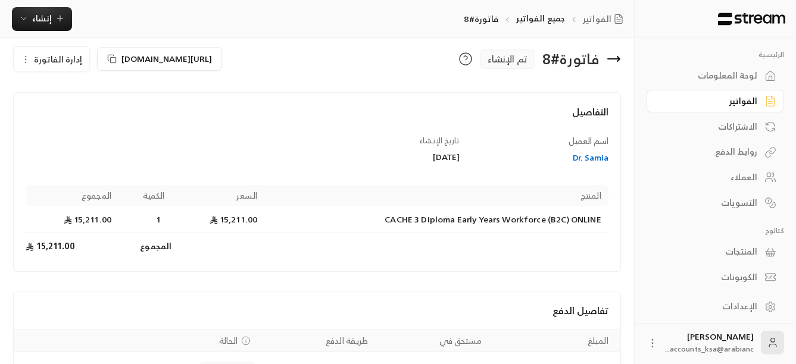
scroll to position [0, 0]
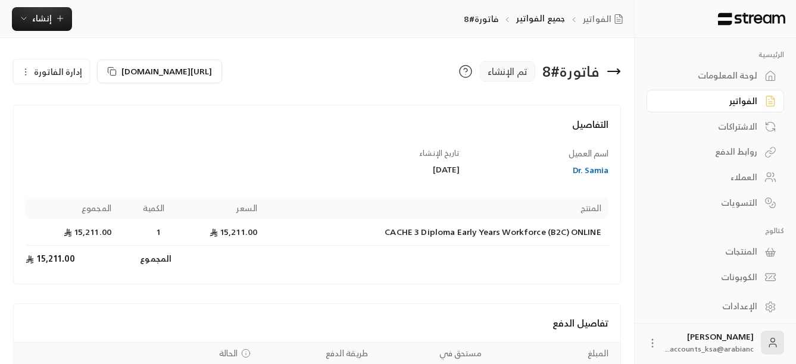
click at [21, 69] on icon "button" at bounding box center [26, 72] width 10 height 10
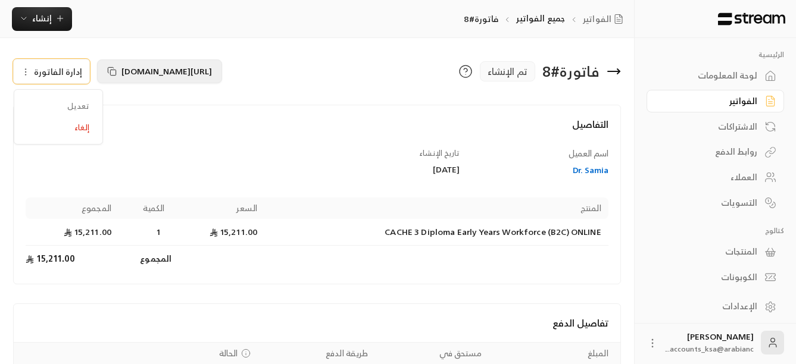
click at [113, 71] on rect at bounding box center [113, 72] width 5 height 5
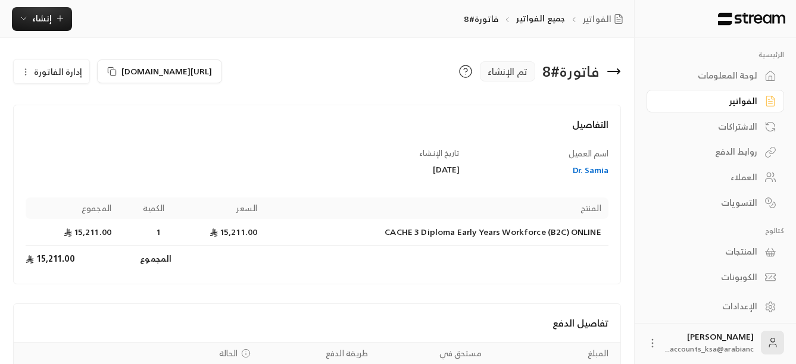
click at [744, 100] on div "الفواتير" at bounding box center [709, 101] width 96 height 12
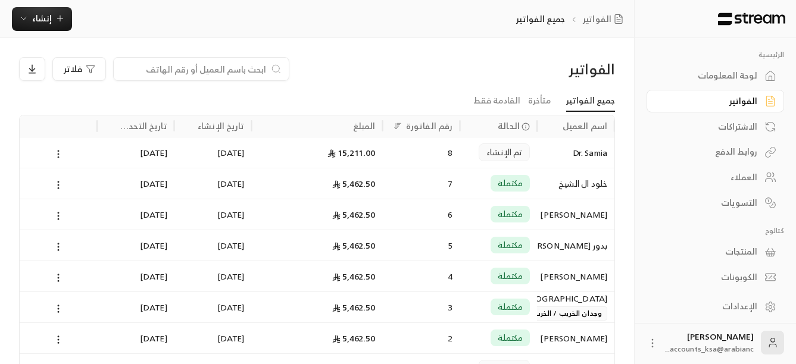
click at [58, 154] on circle at bounding box center [58, 154] width 1 height 1
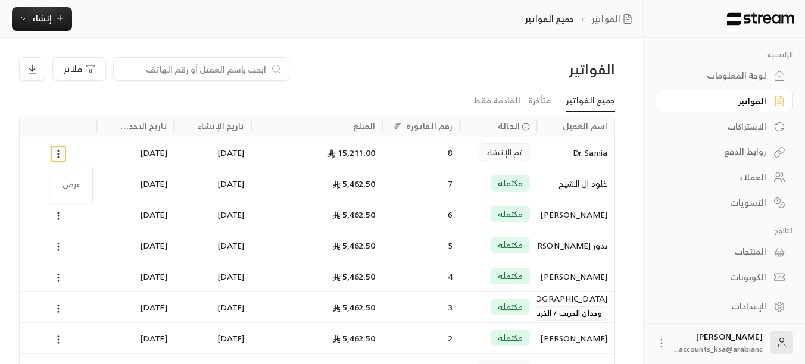
drag, startPoint x: 58, startPoint y: 154, endPoint x: 385, endPoint y: 95, distance: 331.5
click at [385, 95] on div at bounding box center [402, 182] width 805 height 364
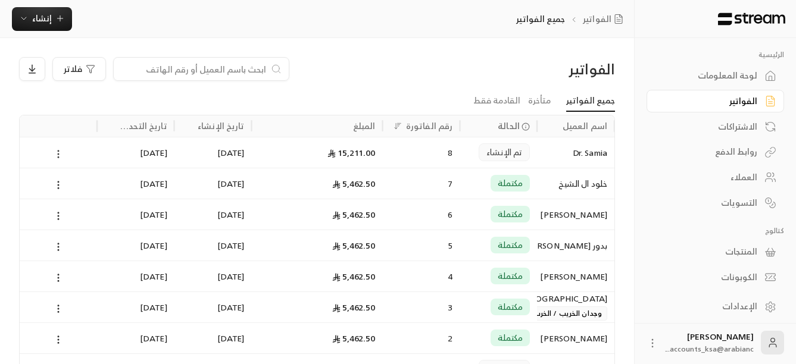
click at [60, 154] on icon at bounding box center [58, 154] width 11 height 11
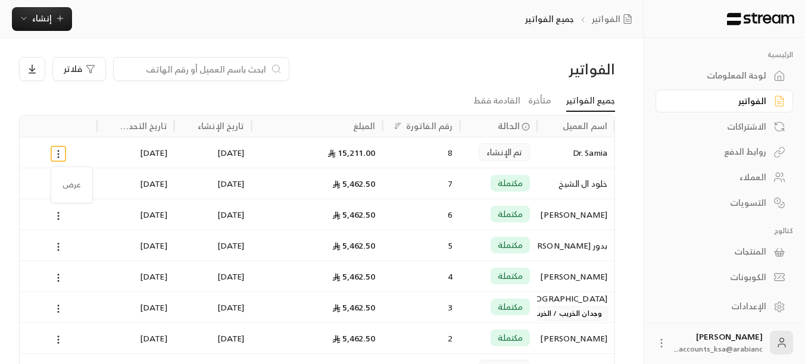
click at [433, 71] on div at bounding box center [402, 182] width 805 height 364
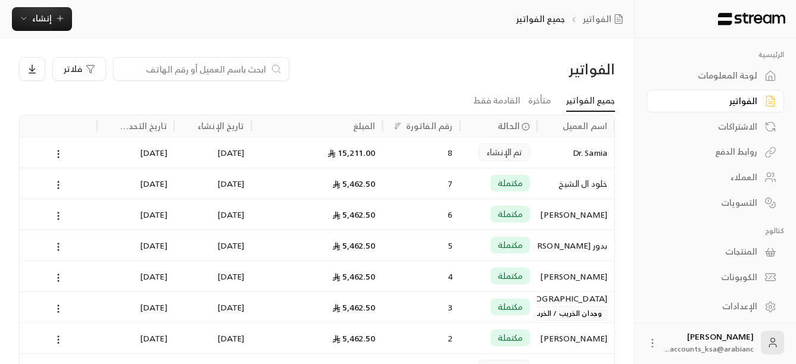
drag, startPoint x: 586, startPoint y: 155, endPoint x: 423, endPoint y: 65, distance: 186.5
click at [423, 65] on div "فلاتر" at bounding box center [241, 69] width 444 height 24
click at [58, 157] on circle at bounding box center [58, 157] width 1 height 1
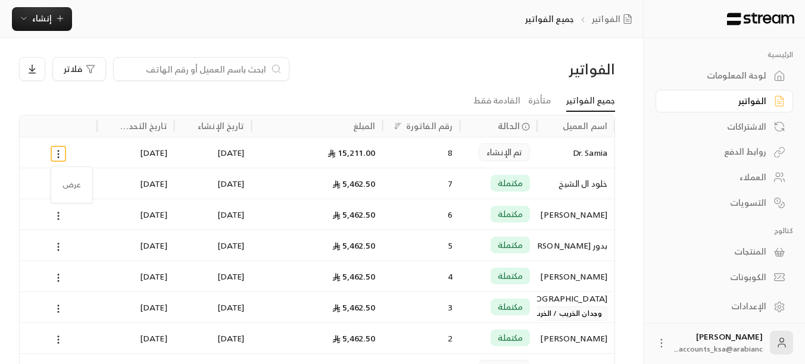
click at [451, 78] on div at bounding box center [402, 182] width 805 height 364
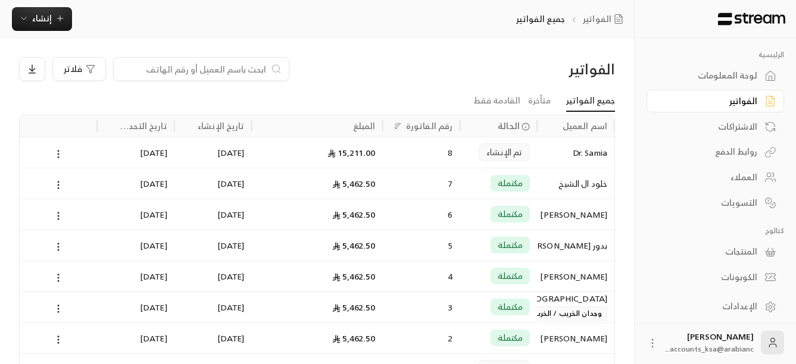
click at [741, 201] on div "التسويات" at bounding box center [709, 203] width 96 height 12
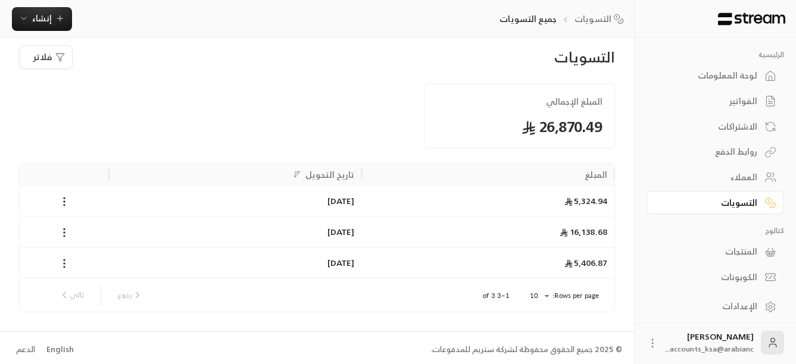
scroll to position [15, 0]
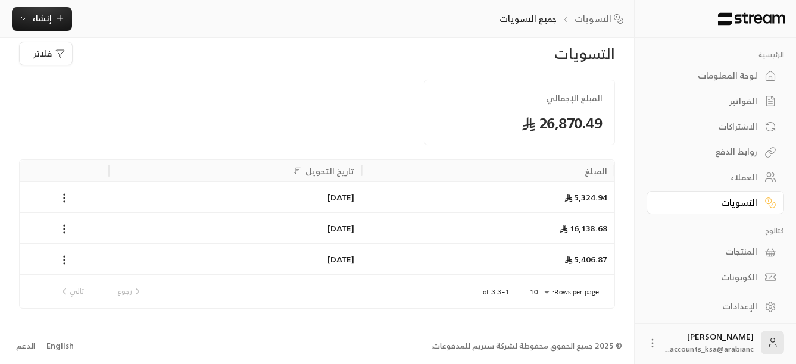
click at [734, 102] on div "الفواتير" at bounding box center [709, 101] width 96 height 12
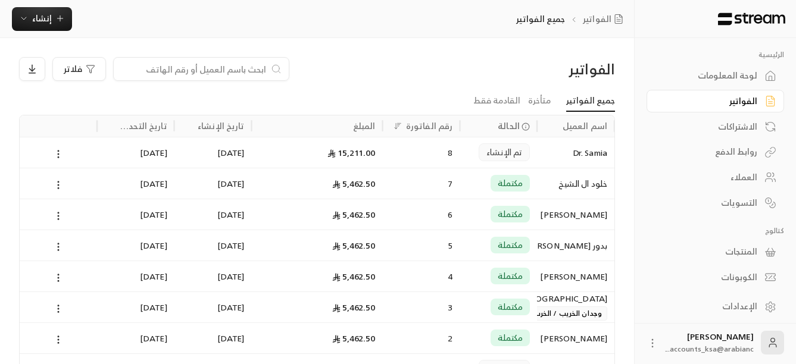
drag, startPoint x: 494, startPoint y: 153, endPoint x: 451, endPoint y: 105, distance: 64.9
click at [448, 100] on ul "جميع الفواتير متأخرة القادمة فقط" at bounding box center [317, 100] width 596 height 21
click at [501, 158] on span "تم الإنشاء" at bounding box center [504, 152] width 36 height 12
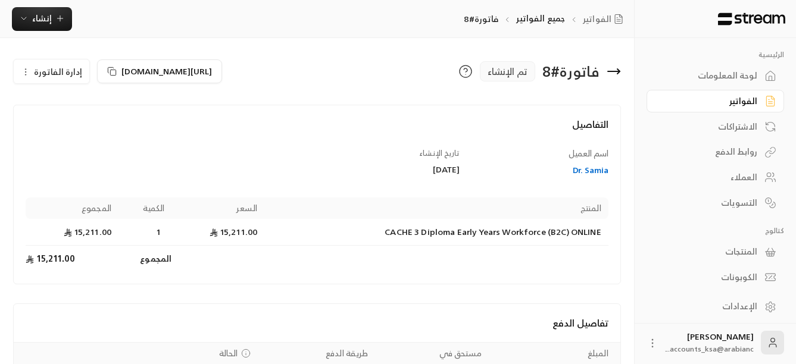
click at [26, 74] on icon "button" at bounding box center [26, 72] width 10 height 10
click at [65, 121] on link "إلغاء" at bounding box center [58, 127] width 74 height 21
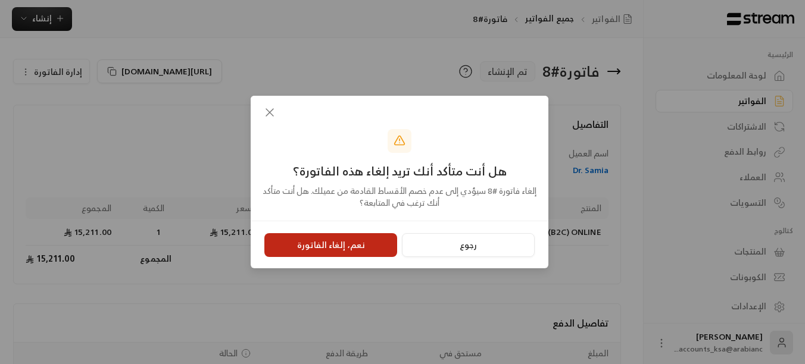
click at [344, 235] on button "نعم، إلغاء الفاتورة" at bounding box center [330, 245] width 133 height 24
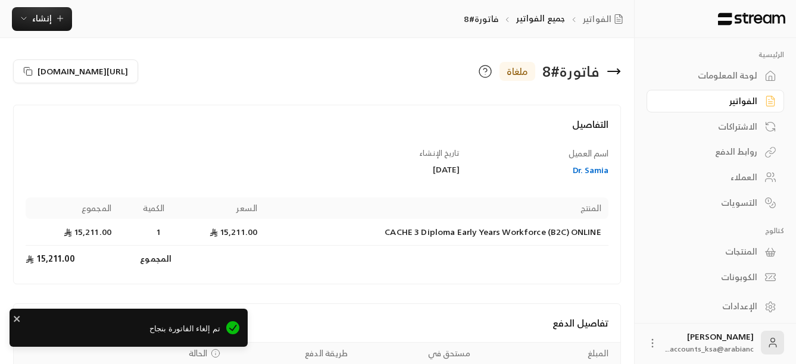
click at [747, 79] on div "لوحة المعلومات" at bounding box center [709, 76] width 96 height 12
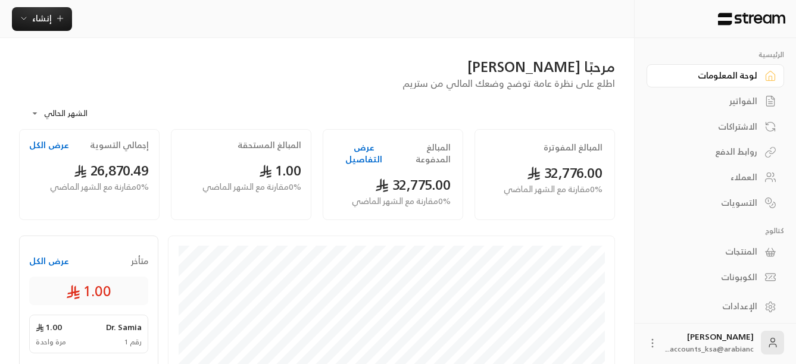
click at [735, 99] on div "الفواتير" at bounding box center [709, 101] width 96 height 12
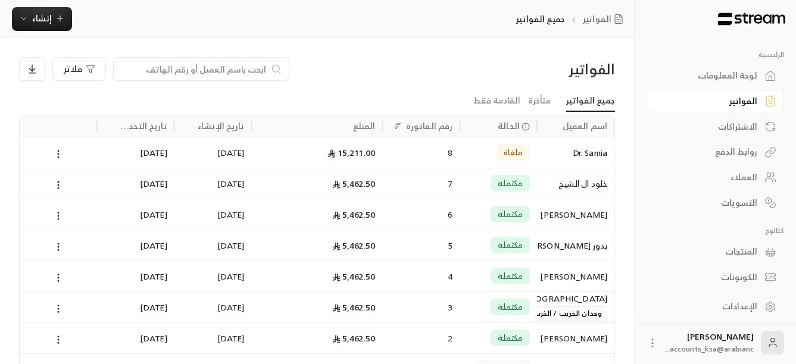
scroll to position [2, 0]
click at [746, 308] on div "الإعدادات" at bounding box center [709, 304] width 96 height 12
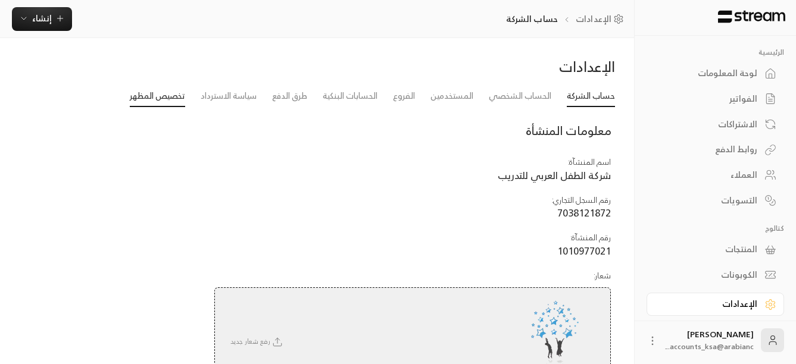
click at [159, 98] on link "تخصيص المظهر" at bounding box center [157, 96] width 55 height 21
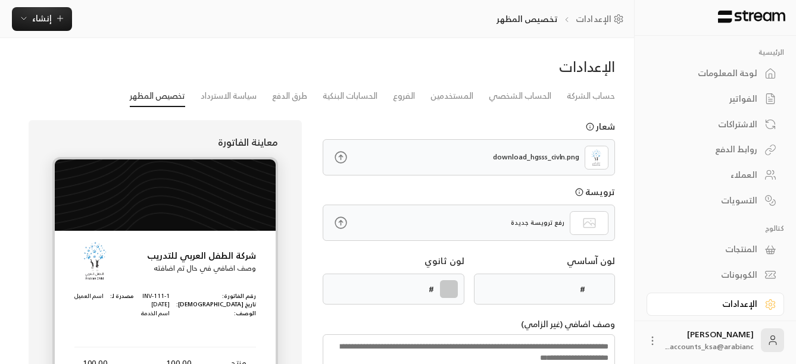
type input "******"
type textarea "**********"
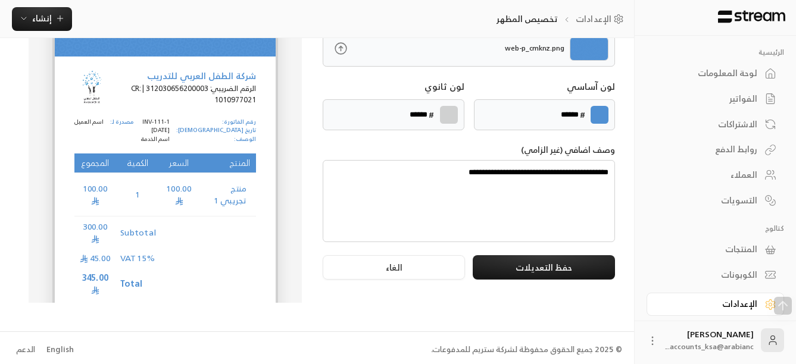
scroll to position [178, 0]
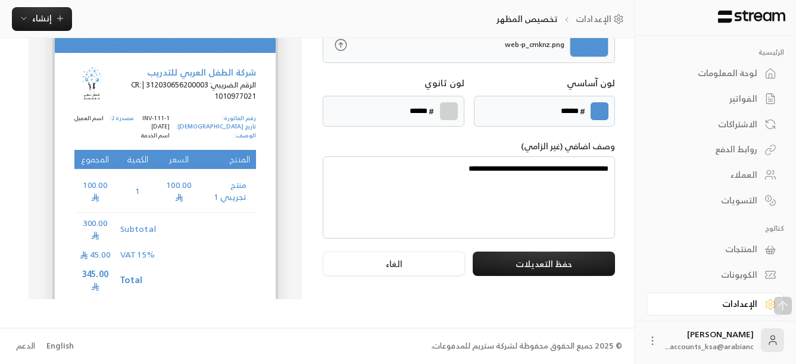
click at [177, 230] on td "Products Preview" at bounding box center [208, 229] width 96 height 32
click at [191, 191] on td "100.00" at bounding box center [179, 191] width 39 height 43
click at [21, 16] on icon "button" at bounding box center [24, 19] width 10 height 10
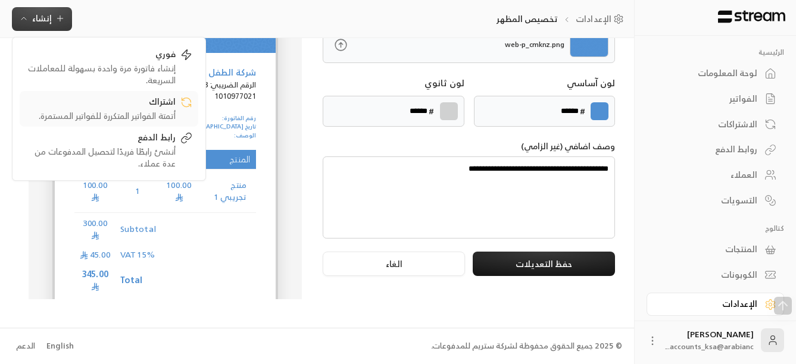
click at [135, 112] on div "أتمتة الفواتير المتكررة للفواتير المستمرة." at bounding box center [101, 116] width 150 height 12
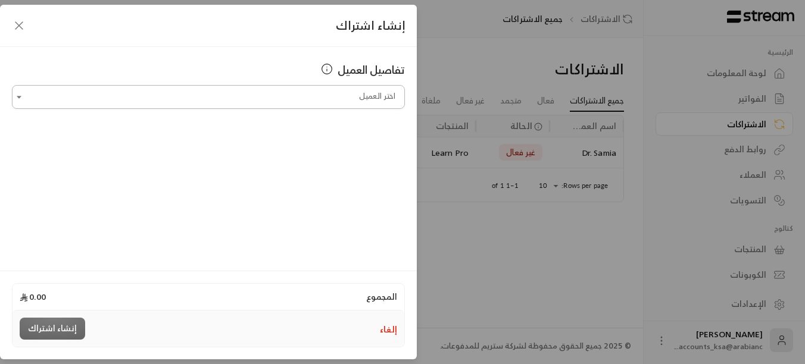
click at [186, 99] on input "اختر العميل" at bounding box center [208, 97] width 393 height 21
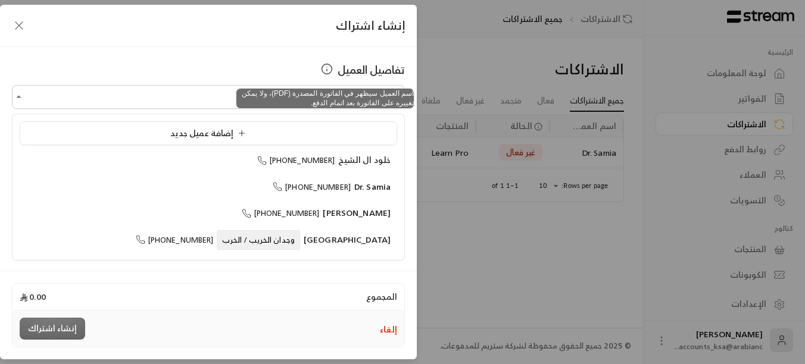
click at [329, 68] on icon at bounding box center [327, 69] width 12 height 12
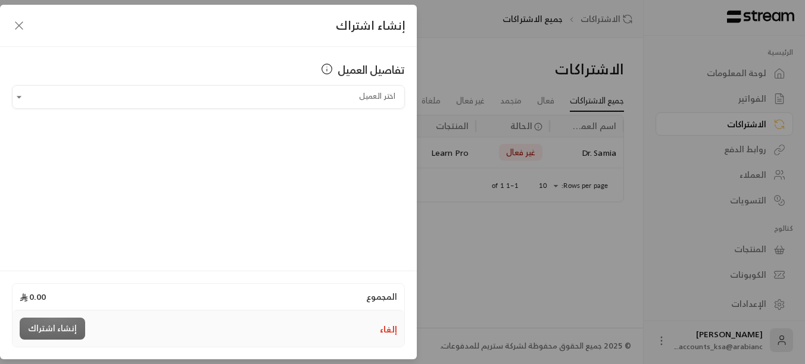
click at [19, 27] on icon "button" at bounding box center [19, 25] width 14 height 14
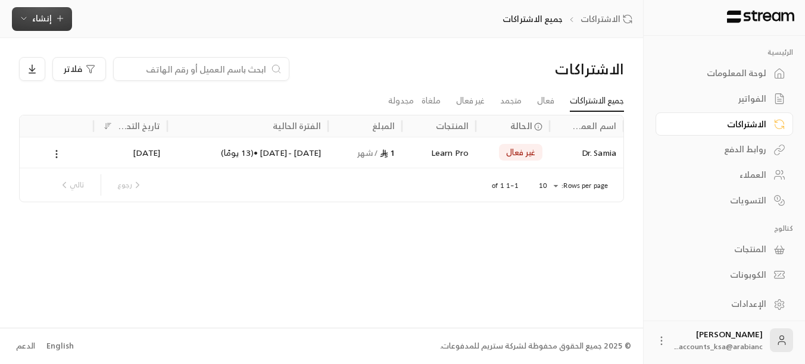
click at [20, 20] on icon "button" at bounding box center [24, 19] width 10 height 10
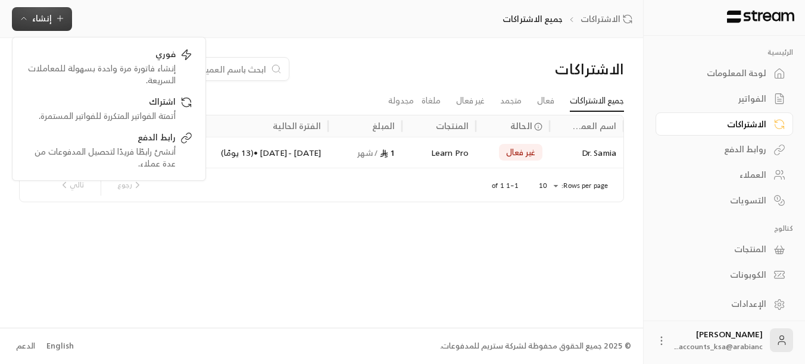
click at [470, 276] on div "الاشتراكات فلاتر جميع الاشتراكات فعال متجمد غير فعال ملغاة مجدولة اسم العميل ال…" at bounding box center [321, 182] width 643 height 289
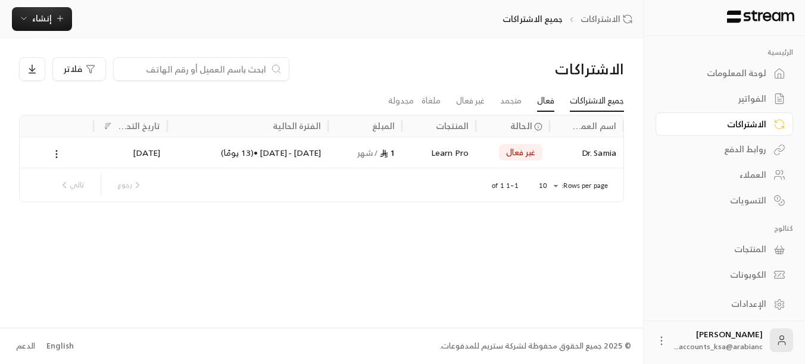
click at [537, 105] on link "فعال" at bounding box center [545, 100] width 17 height 21
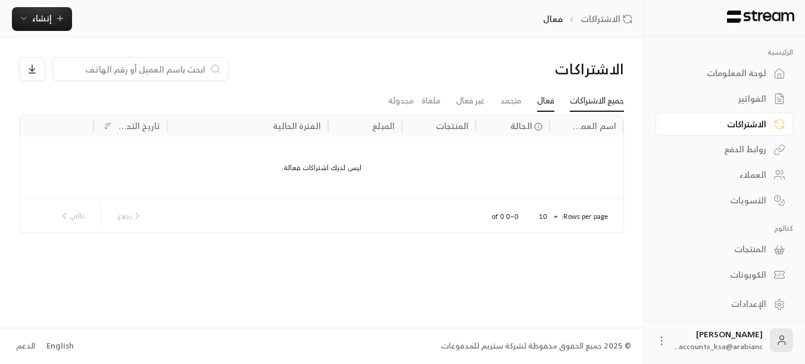
click at [588, 97] on link "جميع الاشتراكات" at bounding box center [597, 100] width 54 height 21
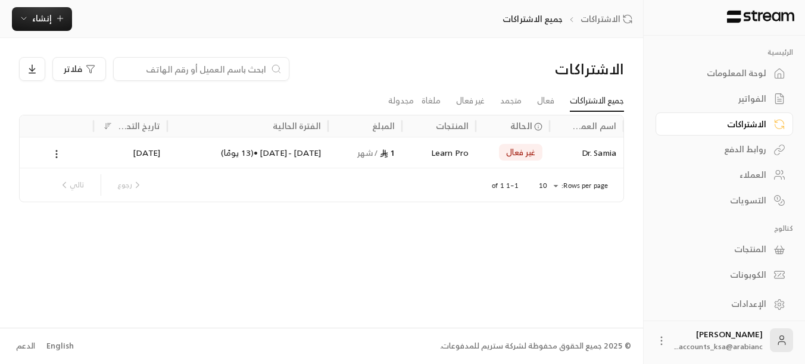
click at [760, 174] on div "العملاء" at bounding box center [718, 175] width 96 height 12
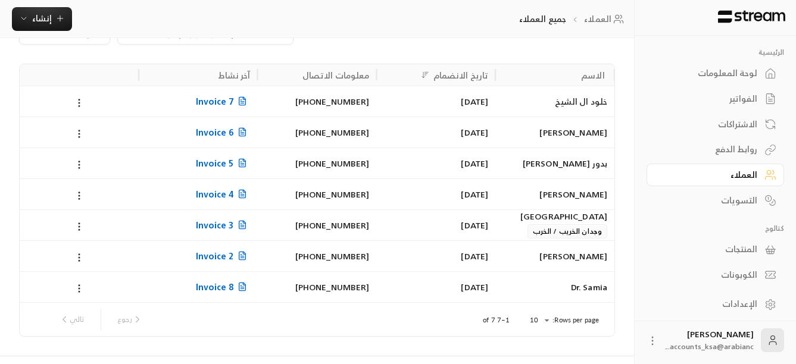
scroll to position [64, 0]
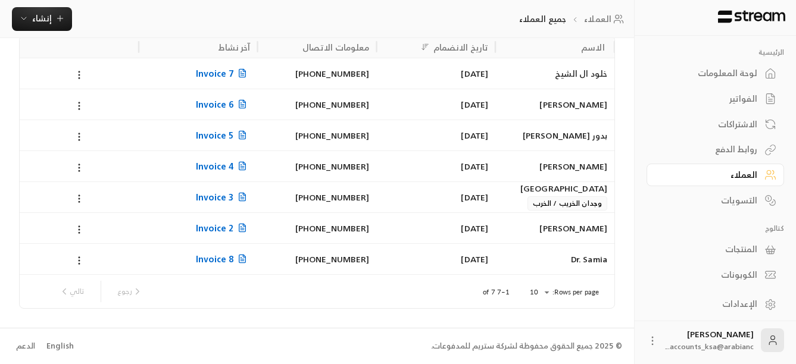
click at [583, 263] on div "Dr. Samia" at bounding box center [554, 259] width 105 height 30
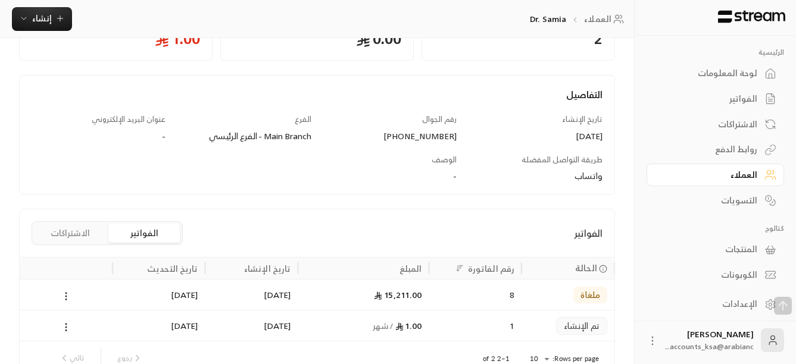
scroll to position [171, 0]
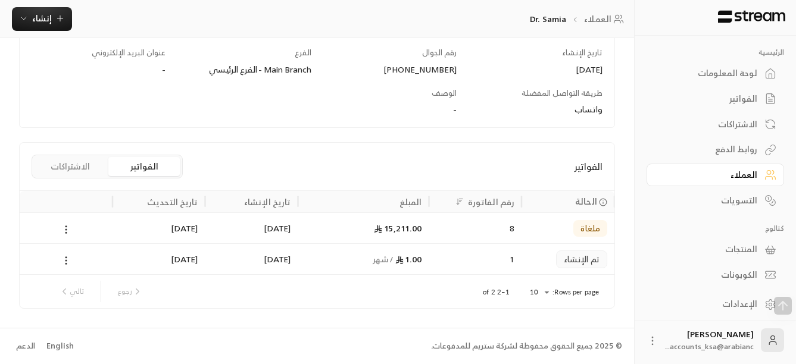
click at [585, 226] on span "ملغاة" at bounding box center [590, 229] width 20 height 12
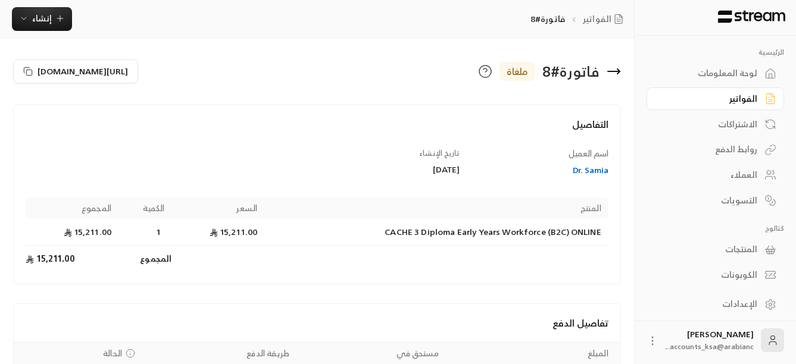
click at [613, 71] on icon at bounding box center [614, 71] width 12 height 0
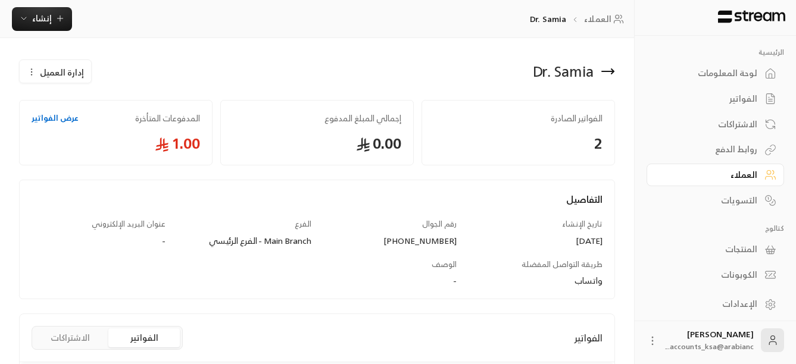
click at [775, 15] on img at bounding box center [752, 16] width 70 height 13
